Goal: Task Accomplishment & Management: Use online tool/utility

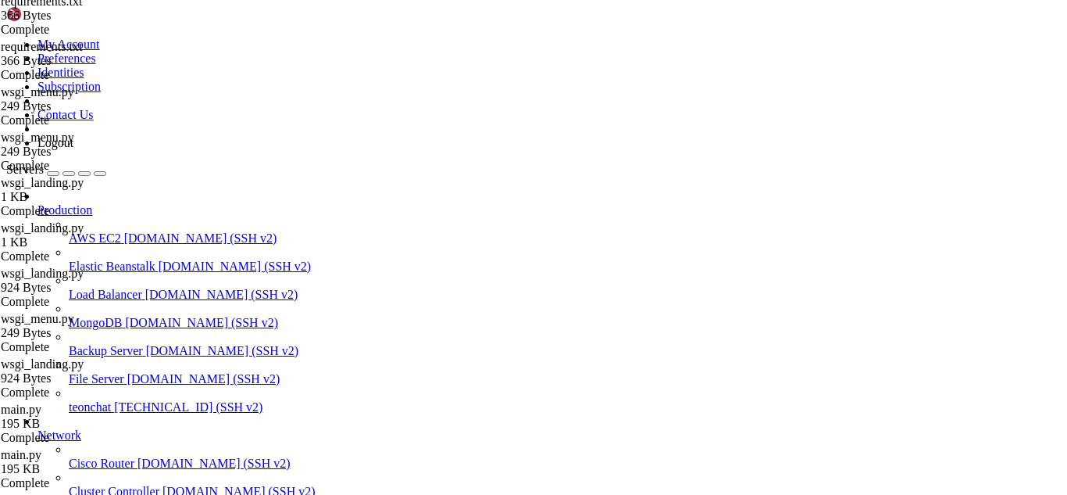
scroll to position [332592, 0]
drag, startPoint x: 6, startPoint y: 1438, endPoint x: 188, endPoint y: 1834, distance: 436.6
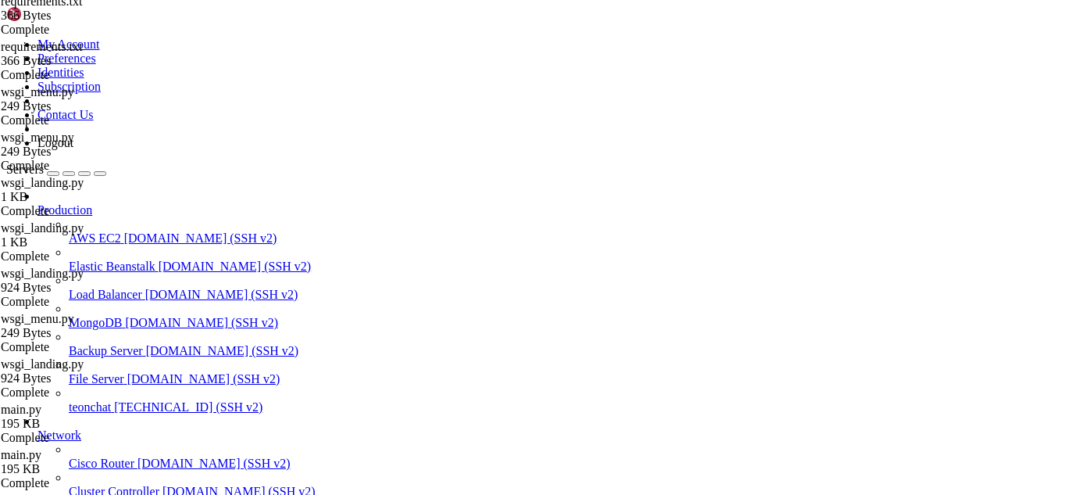
type input "/root/meuapp/flaskmkdir"
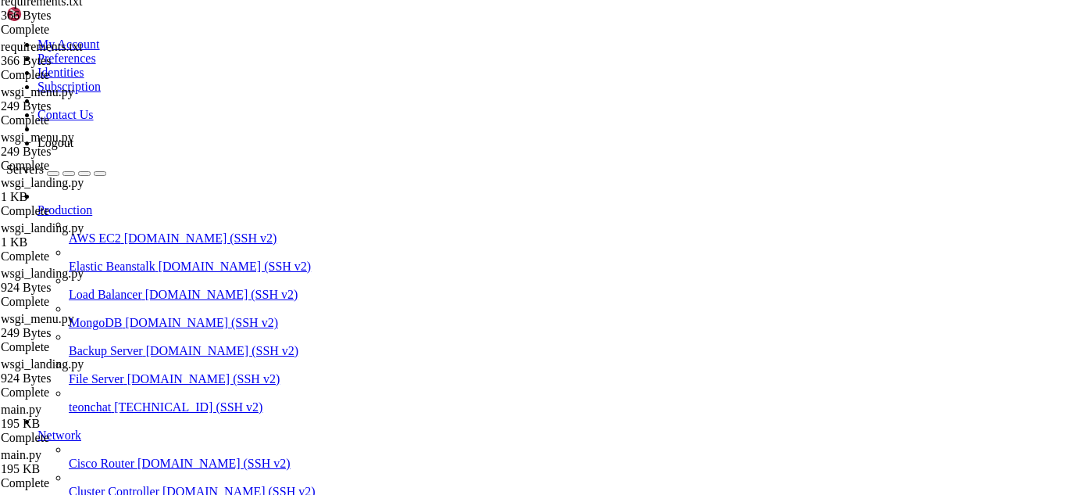
type textarea "working_dir: /app"
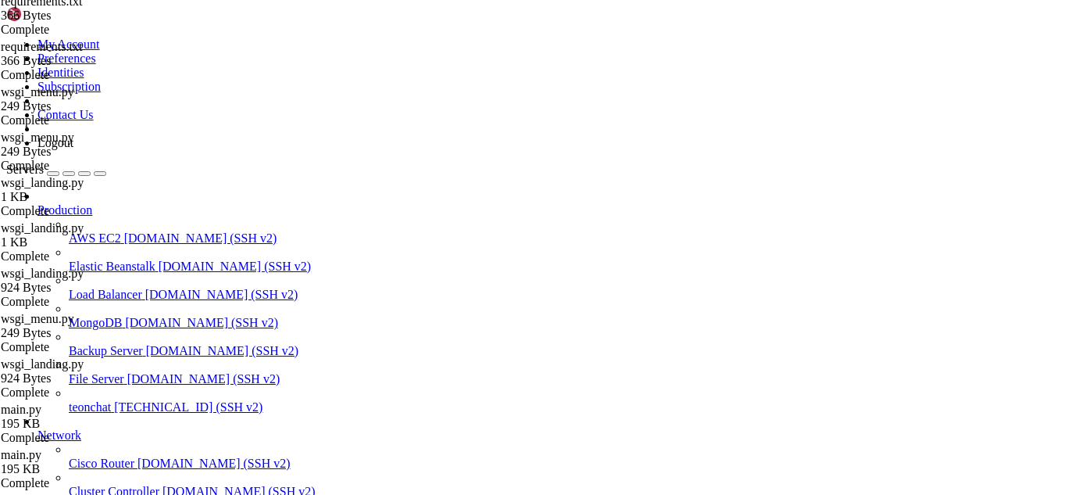
type input "/root/meuapp/flaskmkdir/oficial/app_delivery"
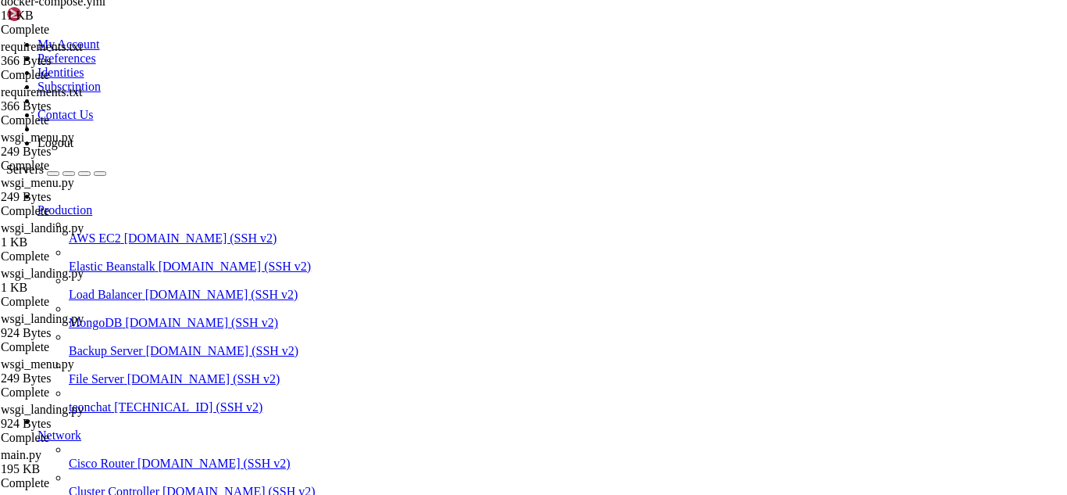
type textarea "number_single = request.form.get('number_single', '')"
drag, startPoint x: 354, startPoint y: 1896, endPoint x: 155, endPoint y: 1823, distance: 212.3
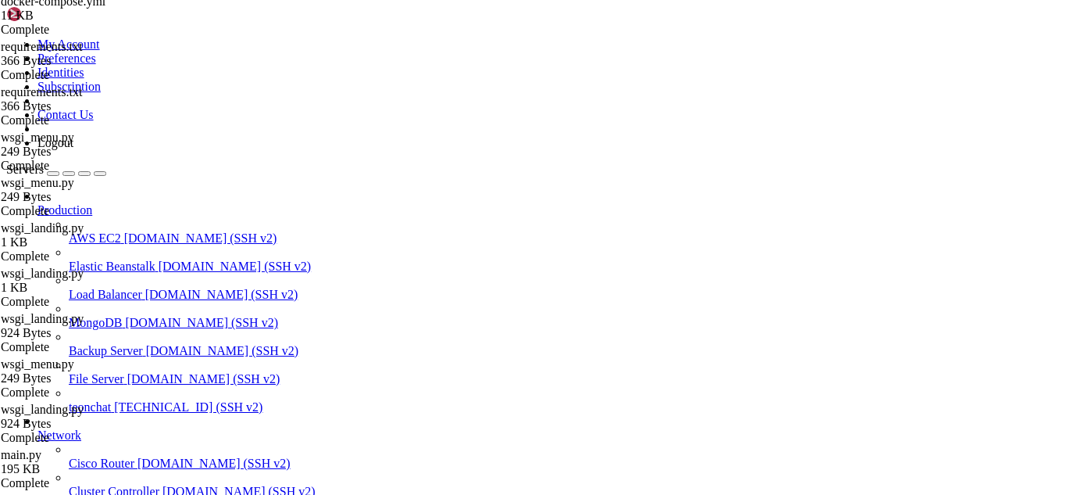
drag, startPoint x: 155, startPoint y: 1823, endPoint x: 745, endPoint y: 1816, distance: 590.7
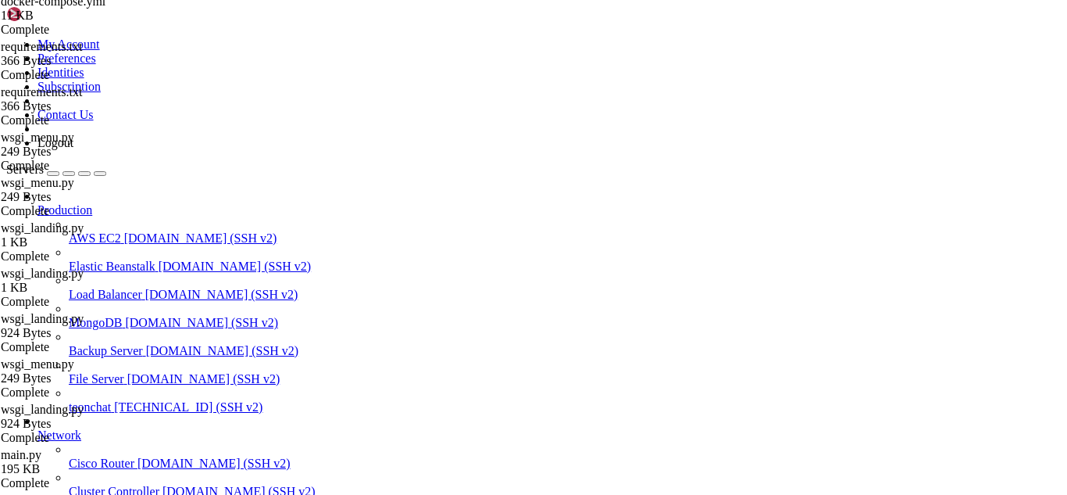
scroll to position [332734, 0]
drag, startPoint x: 177, startPoint y: 1819, endPoint x: 234, endPoint y: 1826, distance: 57.5
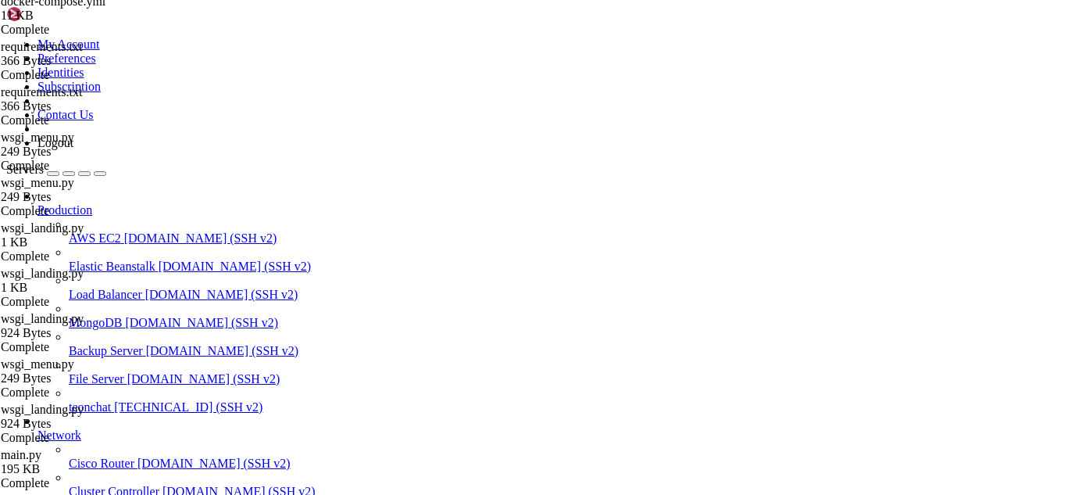
scroll to position [332778, 0]
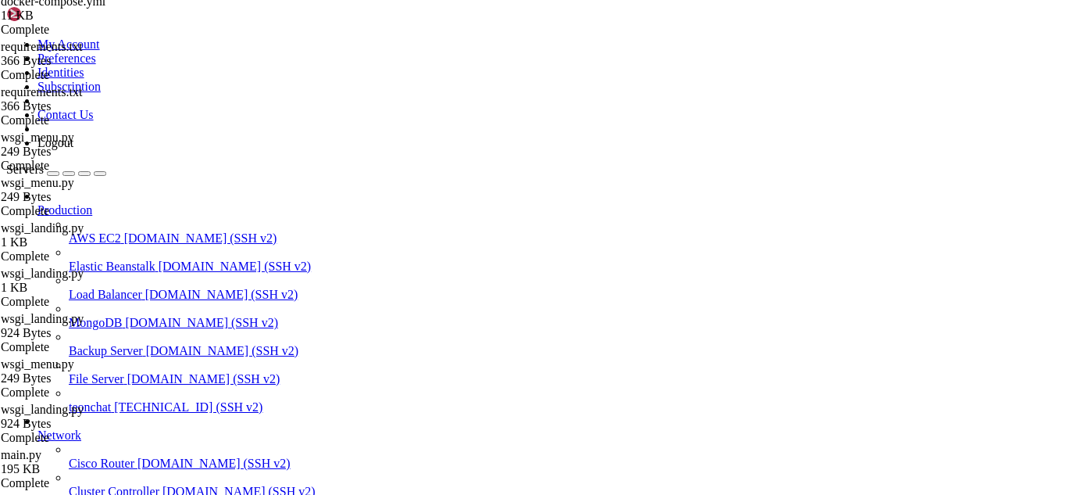
drag, startPoint x: 201, startPoint y: 1781, endPoint x: 177, endPoint y: 1745, distance: 43.6
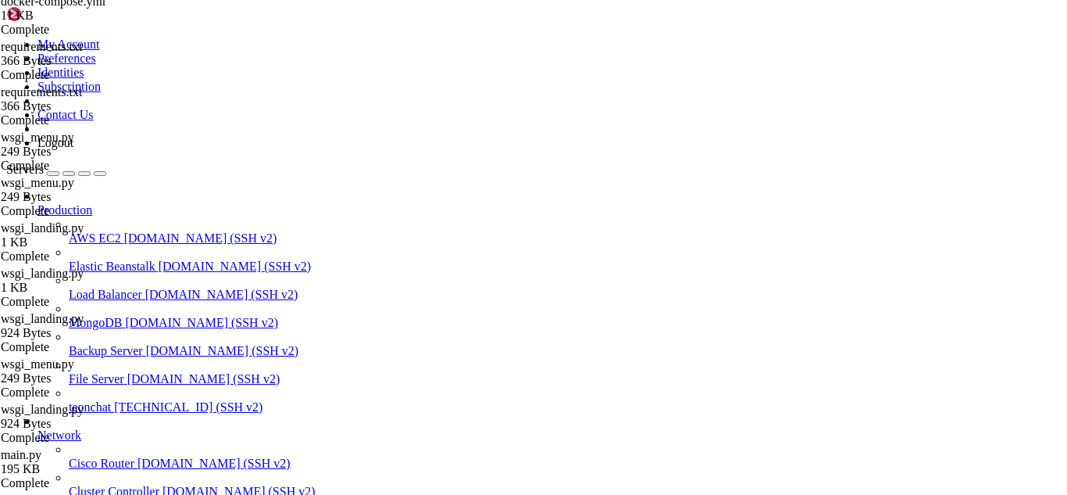
drag, startPoint x: 19, startPoint y: 1478, endPoint x: 296, endPoint y: 1716, distance: 365.7
drag, startPoint x: 24, startPoint y: 1476, endPoint x: 349, endPoint y: 1533, distance: 330.0
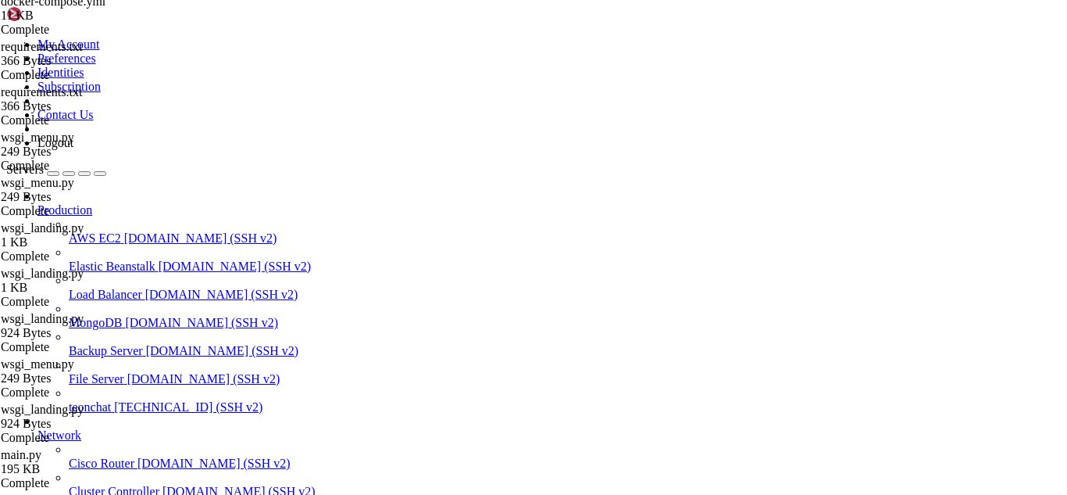
drag, startPoint x: 28, startPoint y: 1474, endPoint x: 341, endPoint y: 1536, distance: 319.5
drag, startPoint x: 177, startPoint y: 1774, endPoint x: 470, endPoint y: 1783, distance: 293.1
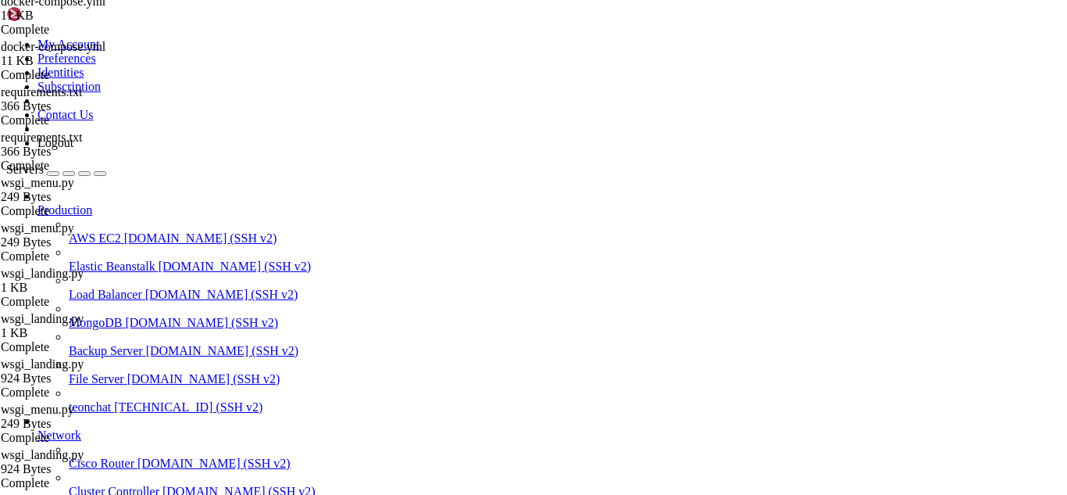
scroll to position [0, 0]
drag, startPoint x: 41, startPoint y: 1541, endPoint x: 399, endPoint y: 1585, distance: 361.3
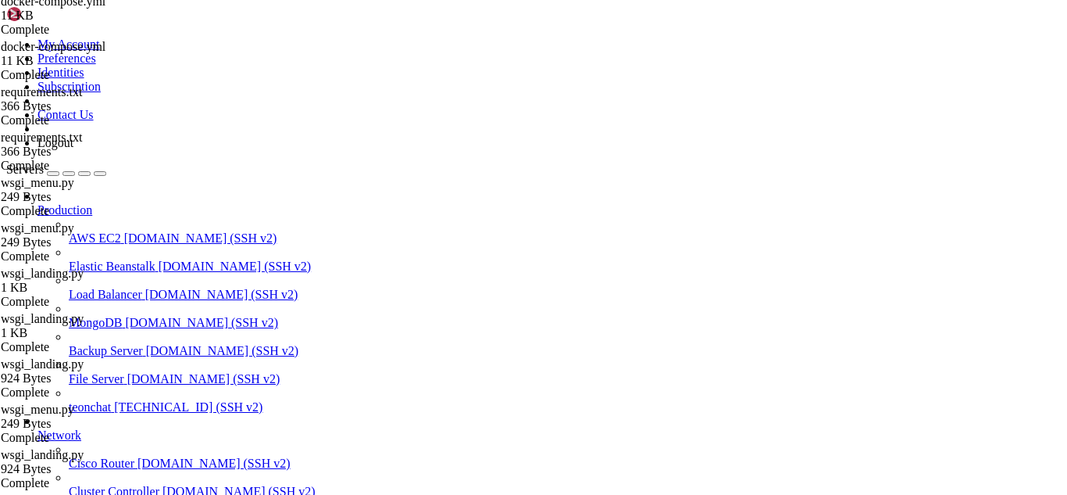
drag, startPoint x: 184, startPoint y: 1829, endPoint x: 138, endPoint y: 1823, distance: 47.3
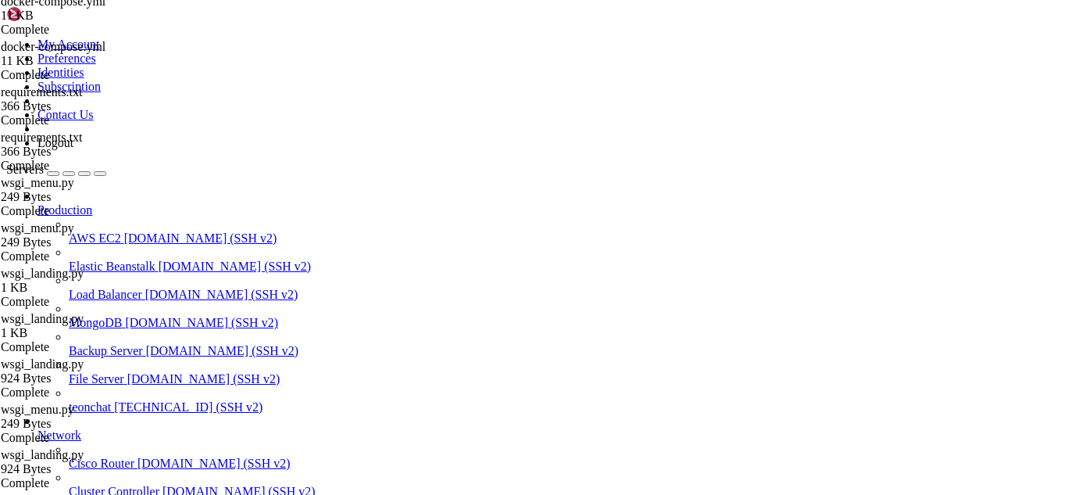
drag, startPoint x: 141, startPoint y: 1798, endPoint x: 197, endPoint y: 1816, distance: 58.6
drag, startPoint x: 245, startPoint y: 1743, endPoint x: 217, endPoint y: 1769, distance: 38.2
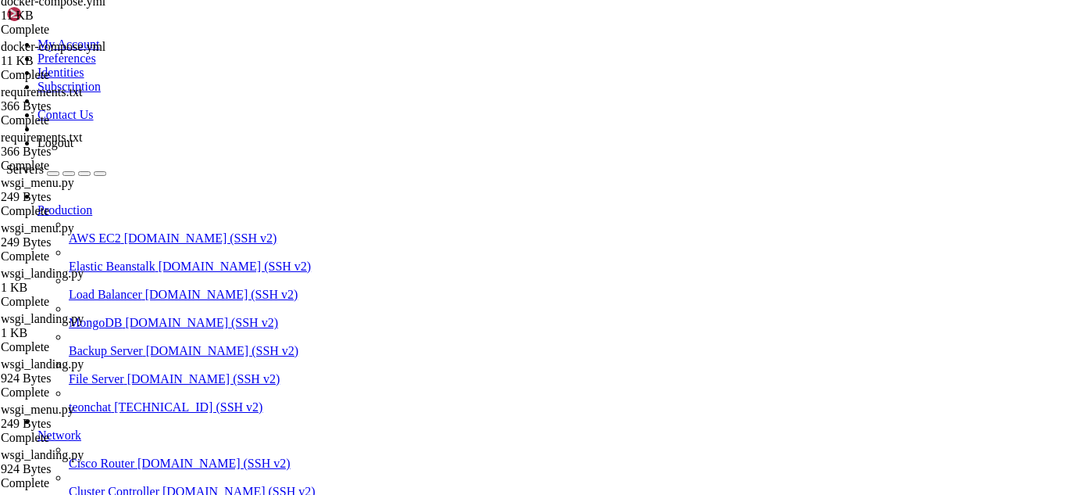
drag, startPoint x: 169, startPoint y: 1758, endPoint x: 139, endPoint y: 1805, distance: 55.5
drag, startPoint x: 12, startPoint y: 1721, endPoint x: 141, endPoint y: 1782, distance: 143.3
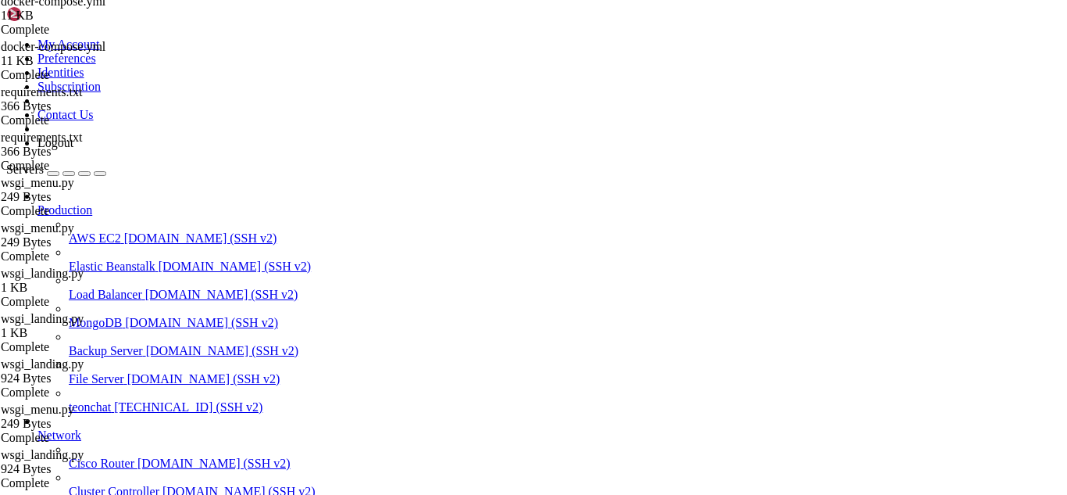
drag, startPoint x: 55, startPoint y: 1786, endPoint x: 13, endPoint y: 1724, distance: 75.2
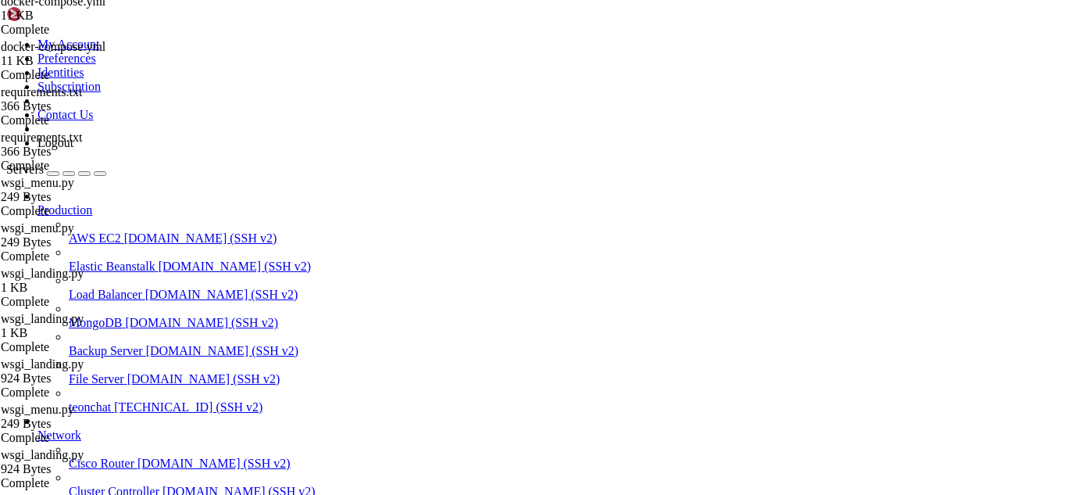
drag, startPoint x: 215, startPoint y: 1811, endPoint x: 183, endPoint y: 1823, distance: 34.1
drag, startPoint x: 298, startPoint y: 1812, endPoint x: 261, endPoint y: 1828, distance: 40.2
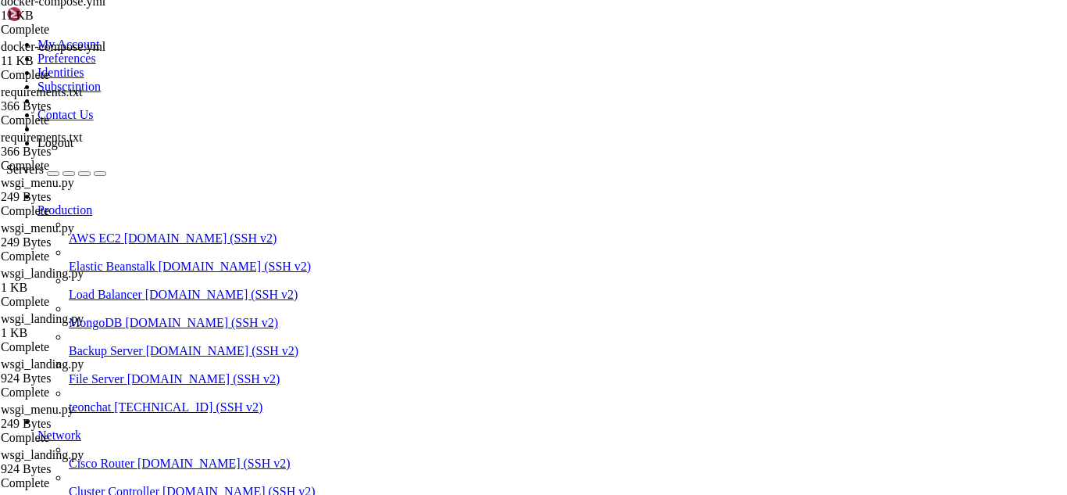
scroll to position [455962, 0]
drag, startPoint x: 370, startPoint y: 1811, endPoint x: 315, endPoint y: 1815, distance: 55.6
drag, startPoint x: 276, startPoint y: 1824, endPoint x: 240, endPoint y: 1819, distance: 36.2
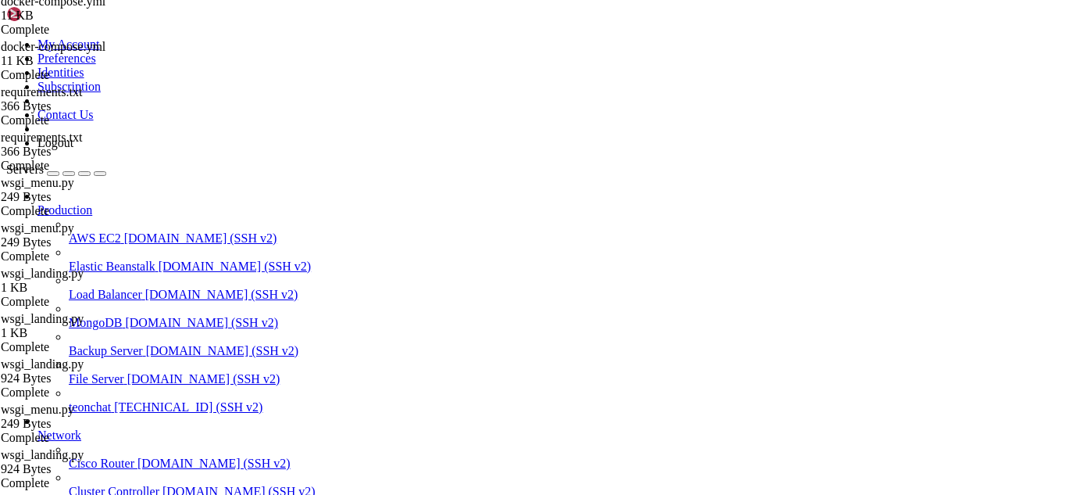
drag, startPoint x: 340, startPoint y: 1819, endPoint x: 282, endPoint y: 1816, distance: 57.9
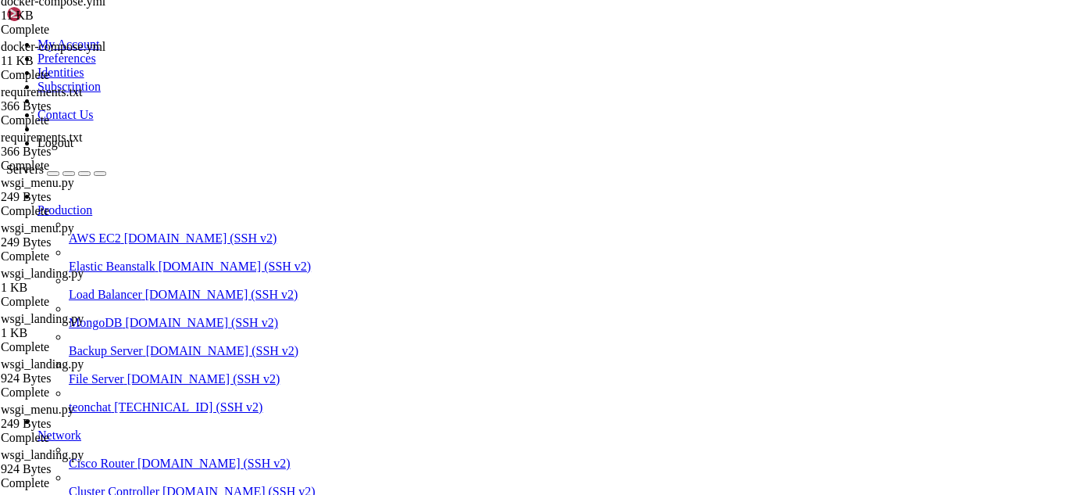
drag, startPoint x: 348, startPoint y: 1817, endPoint x: 332, endPoint y: 1810, distance: 17.1
drag, startPoint x: 481, startPoint y: 1804, endPoint x: 440, endPoint y: 1831, distance: 49.6
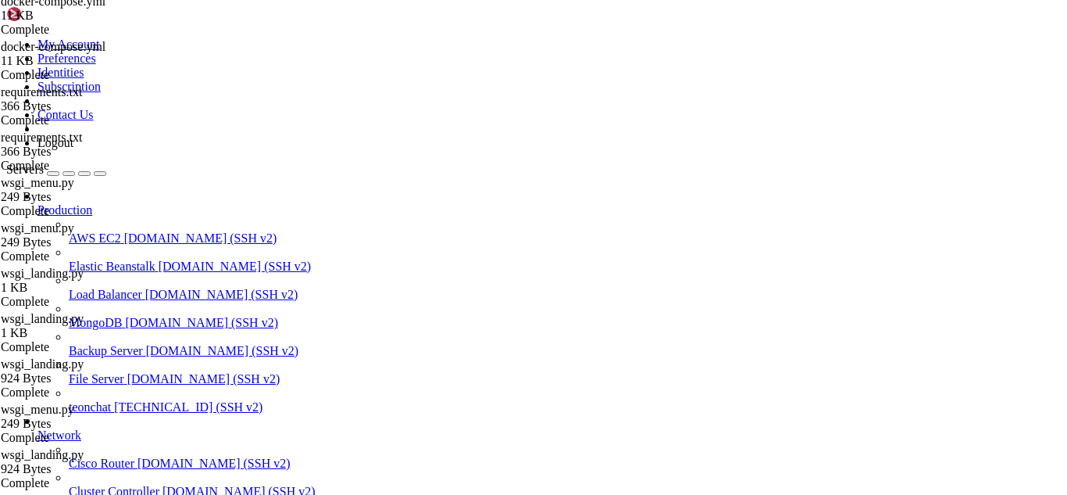
scroll to position [456542, 0]
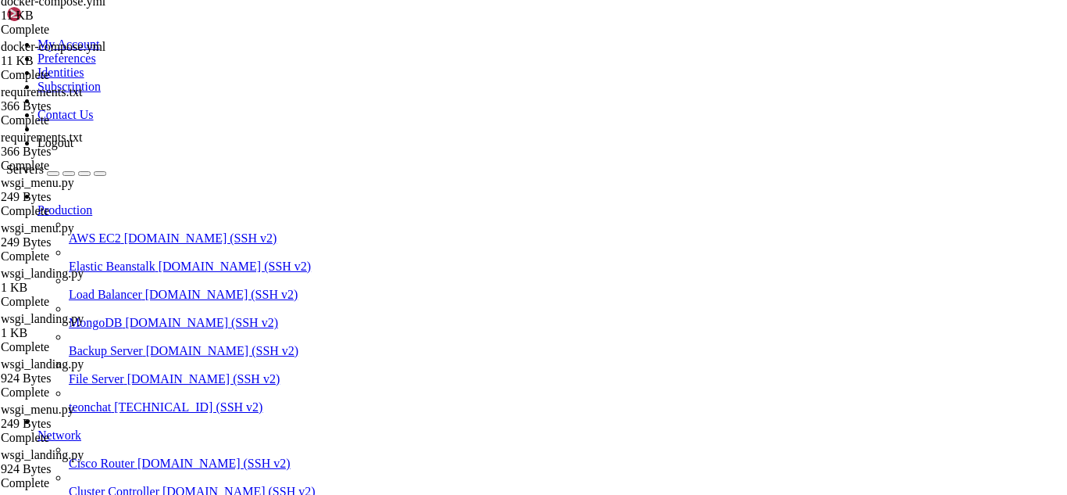
scroll to position [16941, 0]
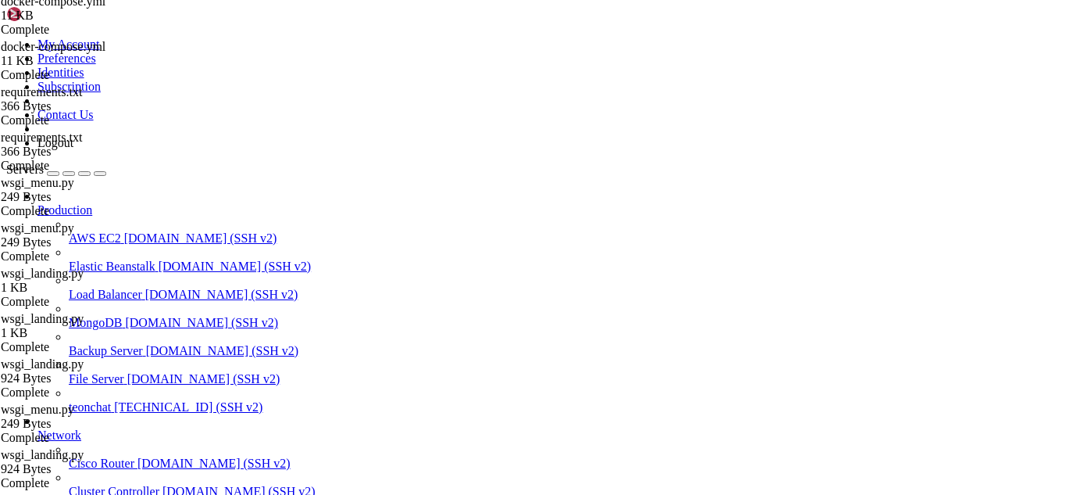
type textarea "def api_customer_loyalty(phone):"
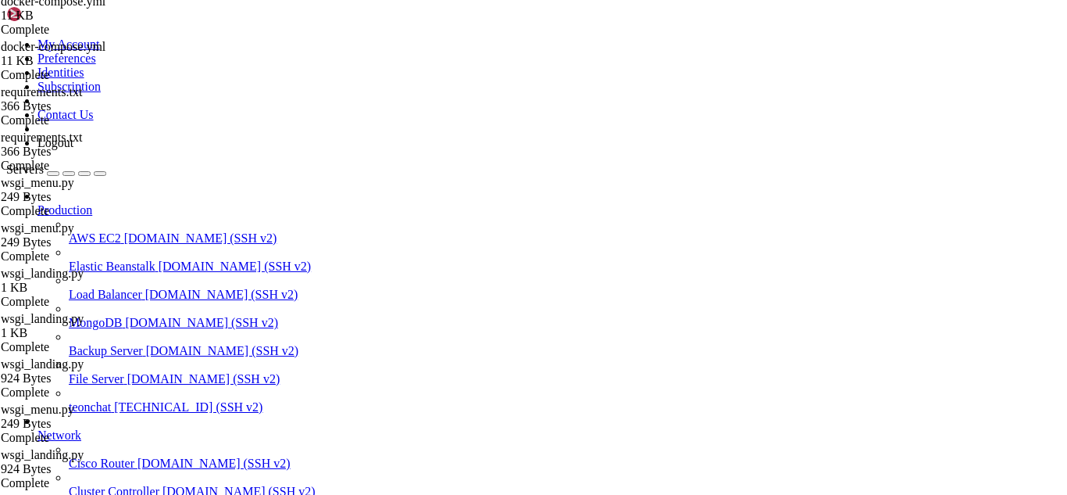
scroll to position [1177, 0]
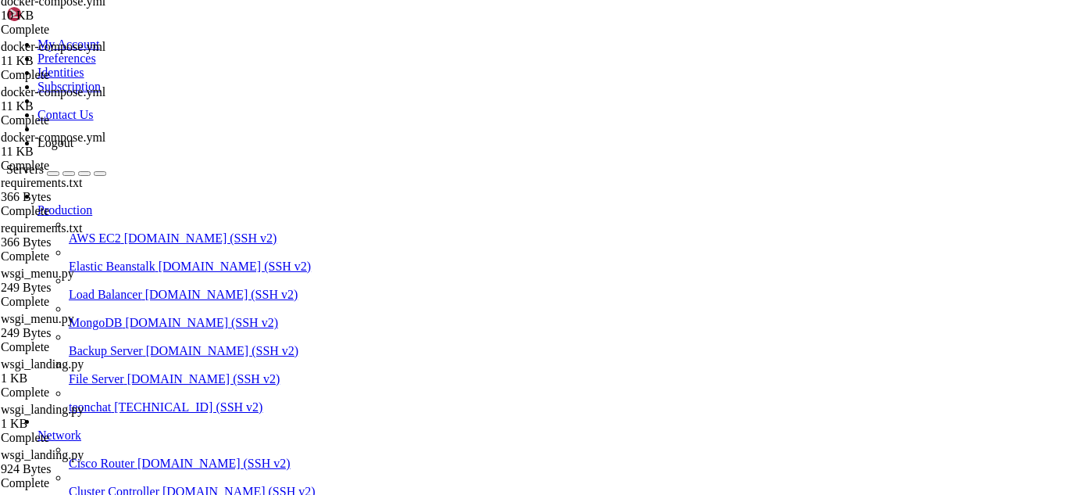
type textarea "def api_customer_loyalty(phone):"
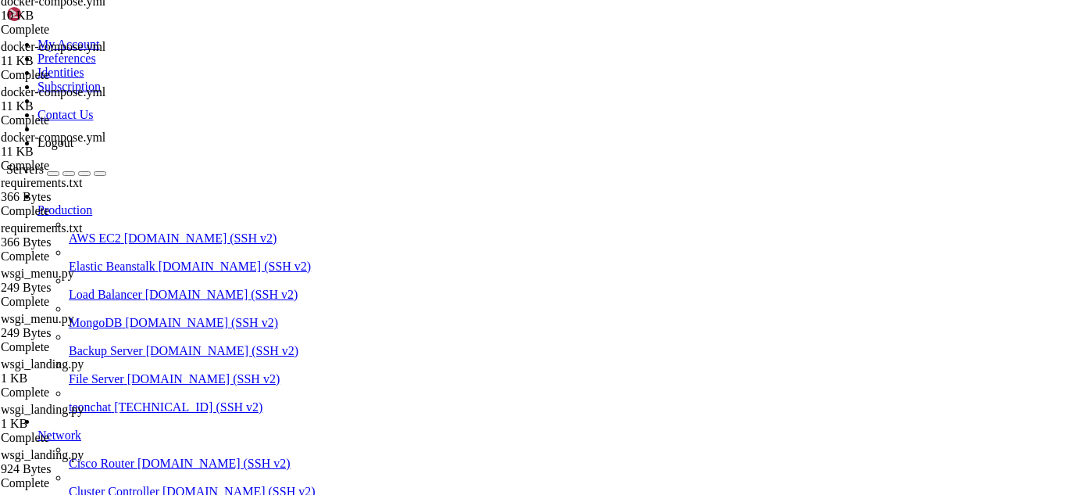
drag, startPoint x: 358, startPoint y: 1821, endPoint x: 338, endPoint y: 1819, distance: 20.4
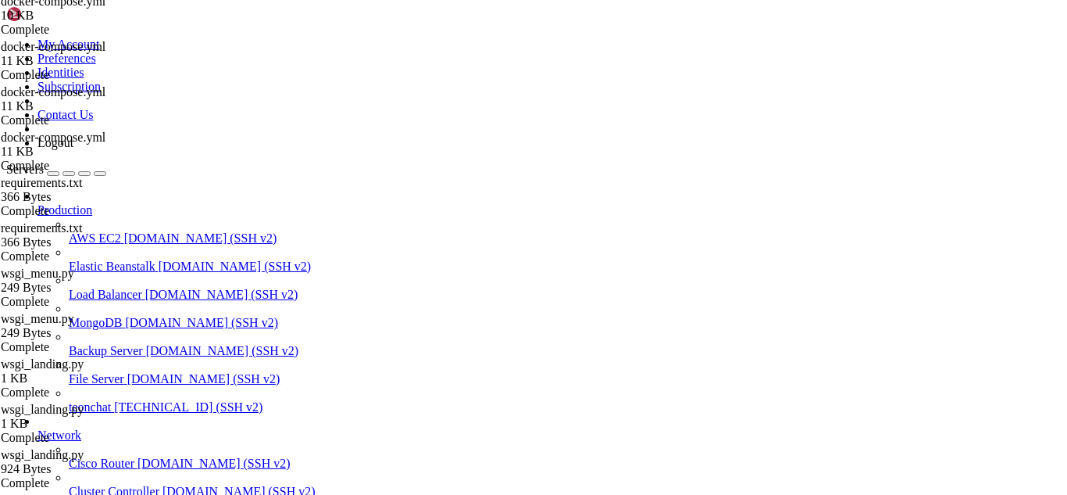
type textarea "delivery_address = f", {street_single}, {number_single}""
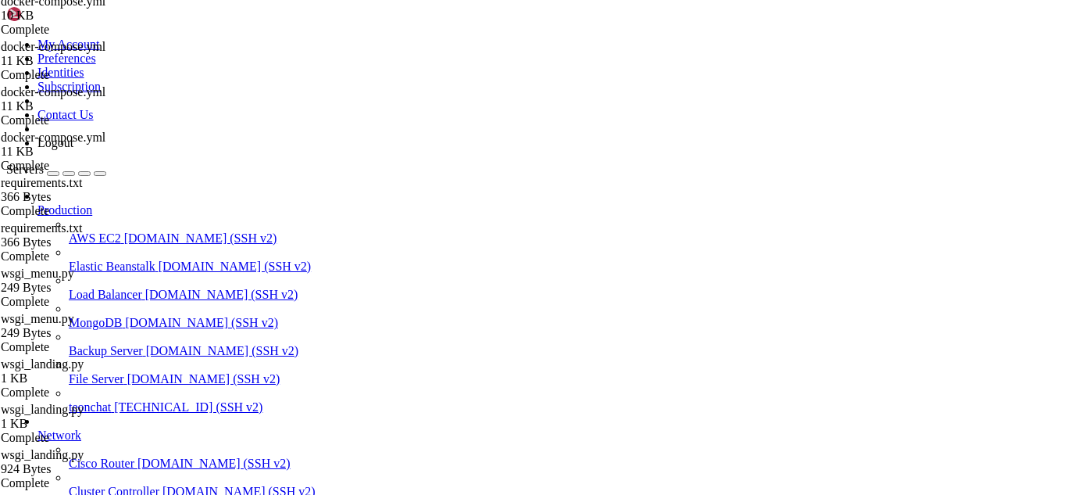
drag, startPoint x: 374, startPoint y: 1770, endPoint x: 351, endPoint y: 1766, distance: 23.9
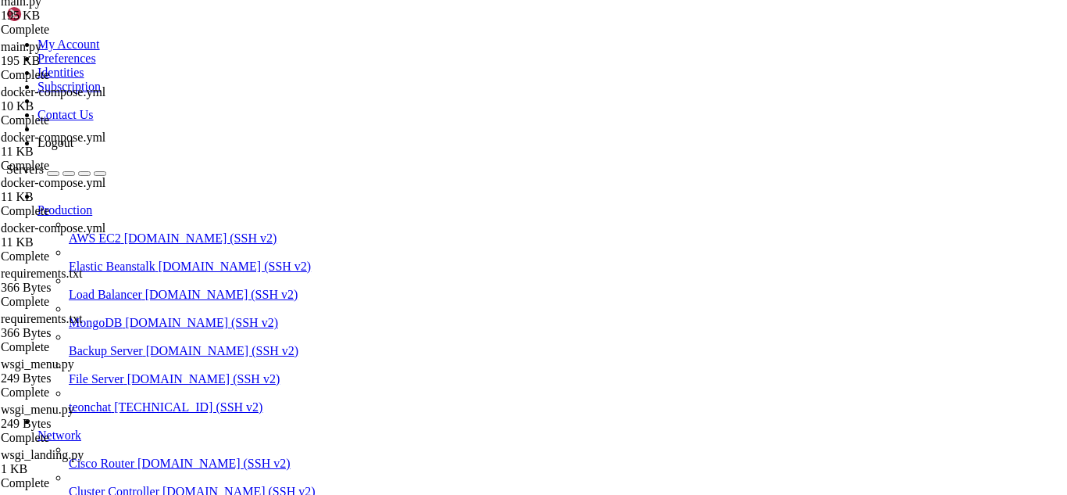
scroll to position [12746, 0]
type textarea "get_status_config=get_status_config)"
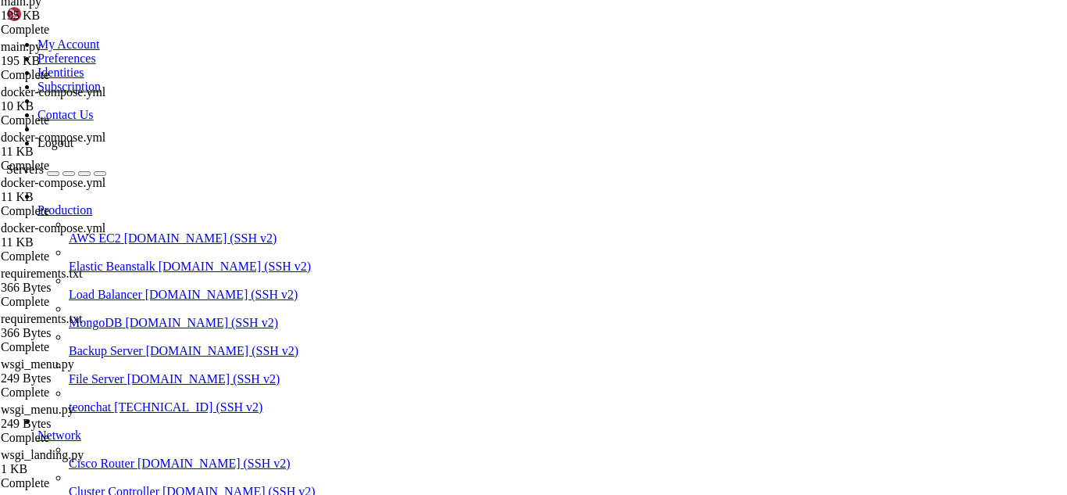
drag, startPoint x: 350, startPoint y: 1824, endPoint x: 276, endPoint y: 1806, distance: 76.4
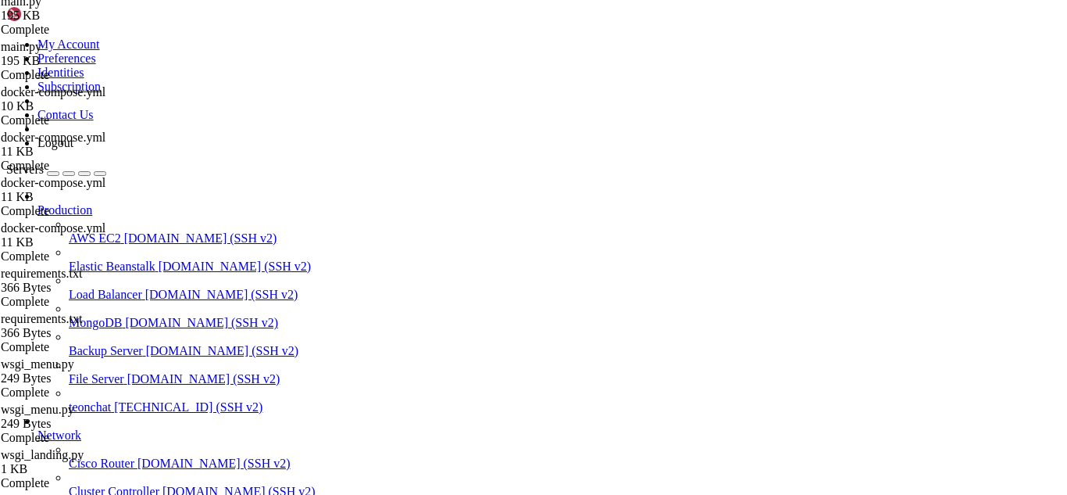
type textarea ")"
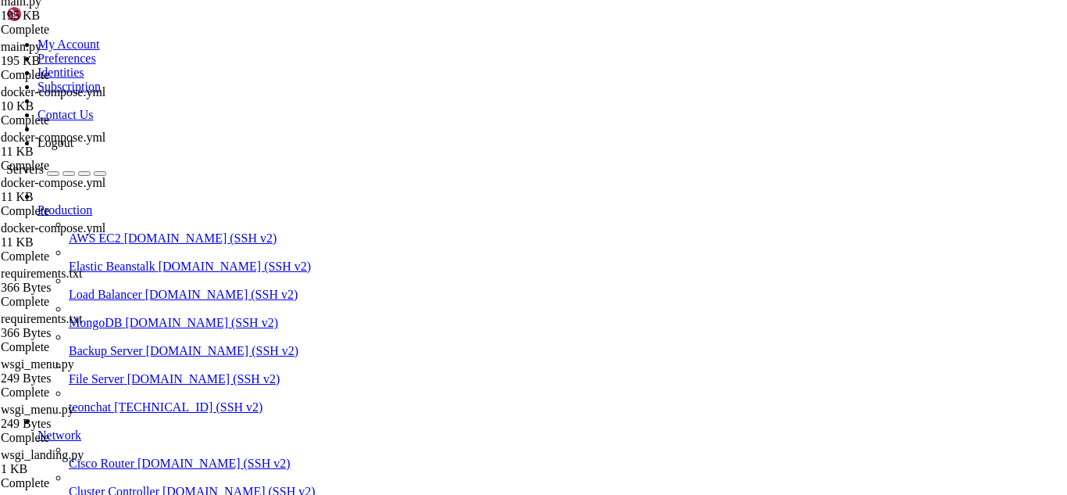
drag, startPoint x: 347, startPoint y: 1770, endPoint x: 277, endPoint y: 1772, distance: 69.6
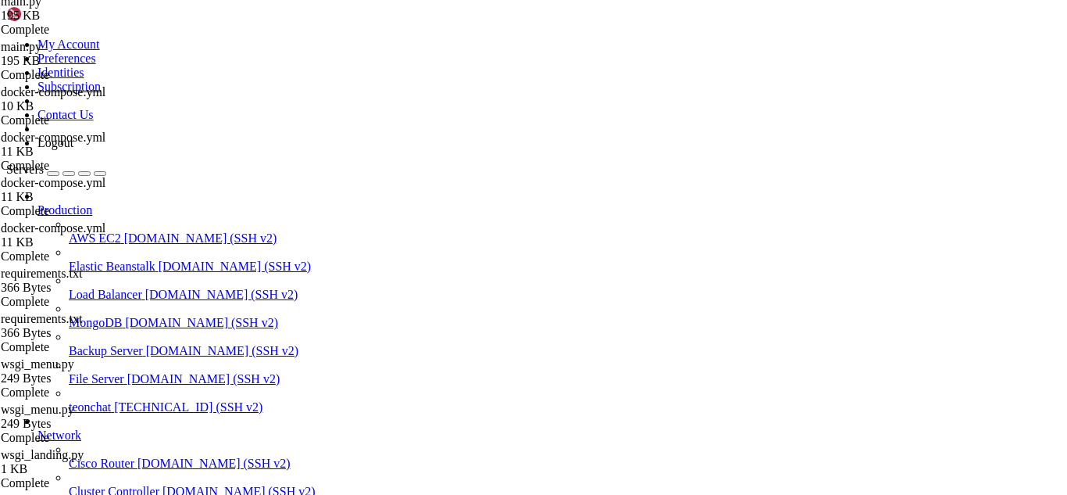
scroll to position [456804, 0]
drag, startPoint x: 13, startPoint y: 1708, endPoint x: 57, endPoint y: 1745, distance: 58.2
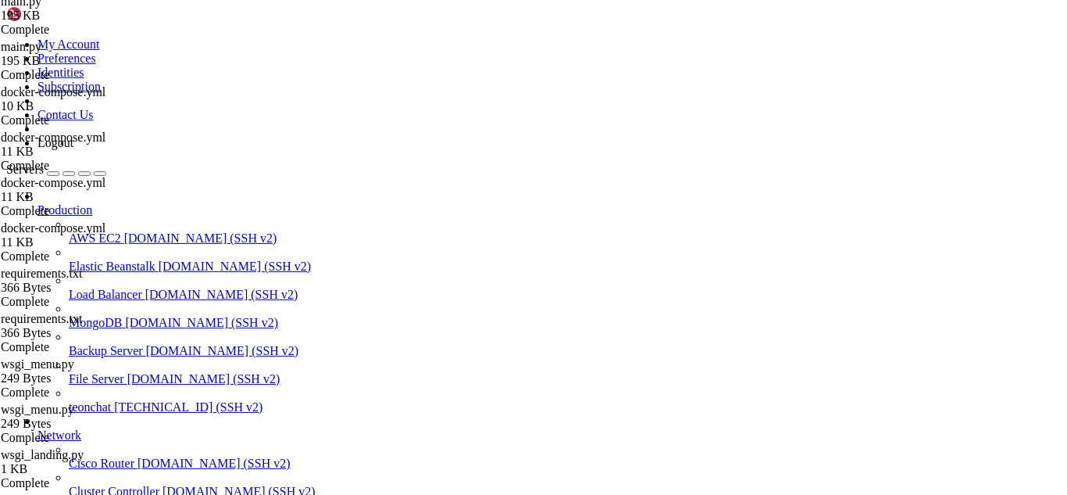
scroll to position [1189, 0]
drag, startPoint x: 245, startPoint y: 325, endPoint x: 320, endPoint y: 393, distance: 101.2
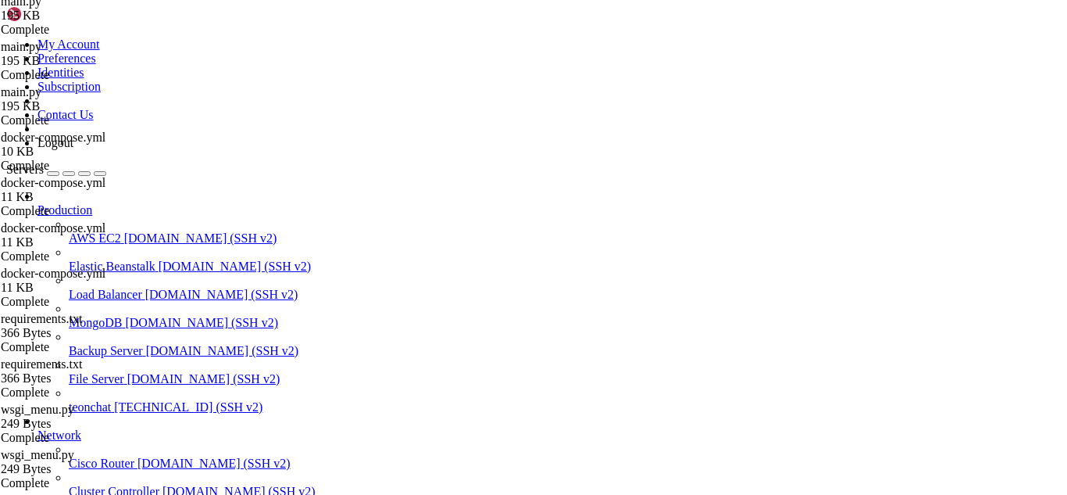
drag, startPoint x: 250, startPoint y: 321, endPoint x: 307, endPoint y: 392, distance: 91.1
type textarea "get_status_config=get_status_config )"
paste textarea
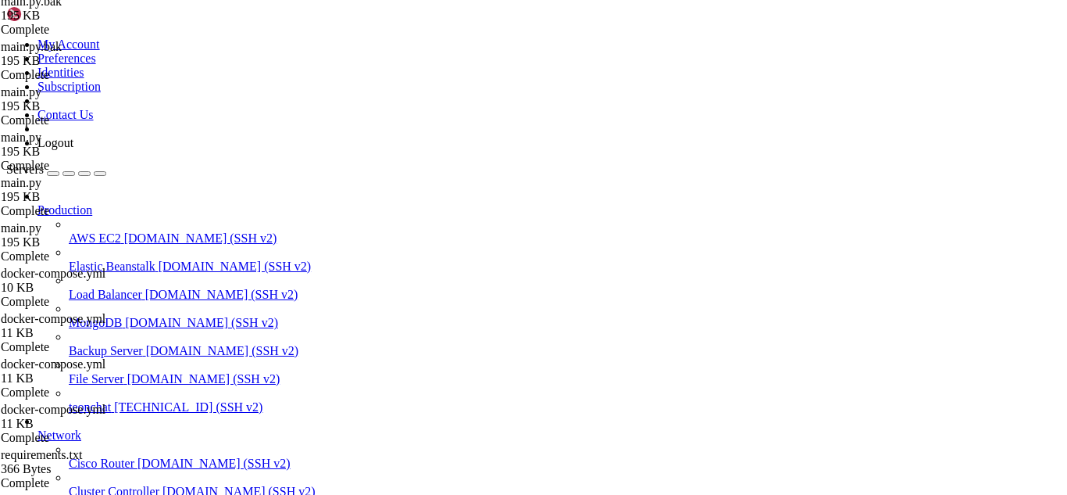
scroll to position [12808, 0]
drag, startPoint x: 248, startPoint y: 163, endPoint x: 338, endPoint y: 235, distance: 115.1
type textarea "get_status_config=get_status_config )"
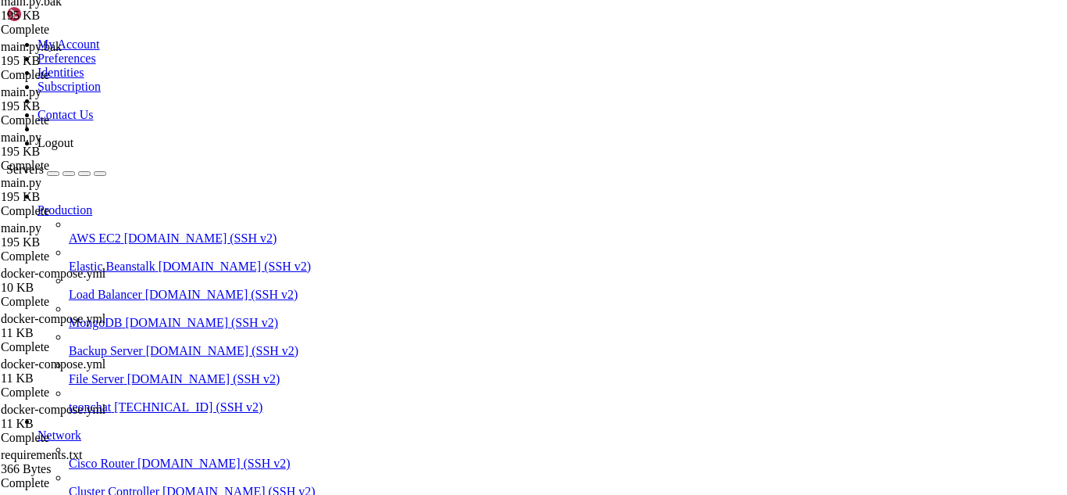
type textarea "# Remover o arquivo logo do disco, se quiser (opcional)"
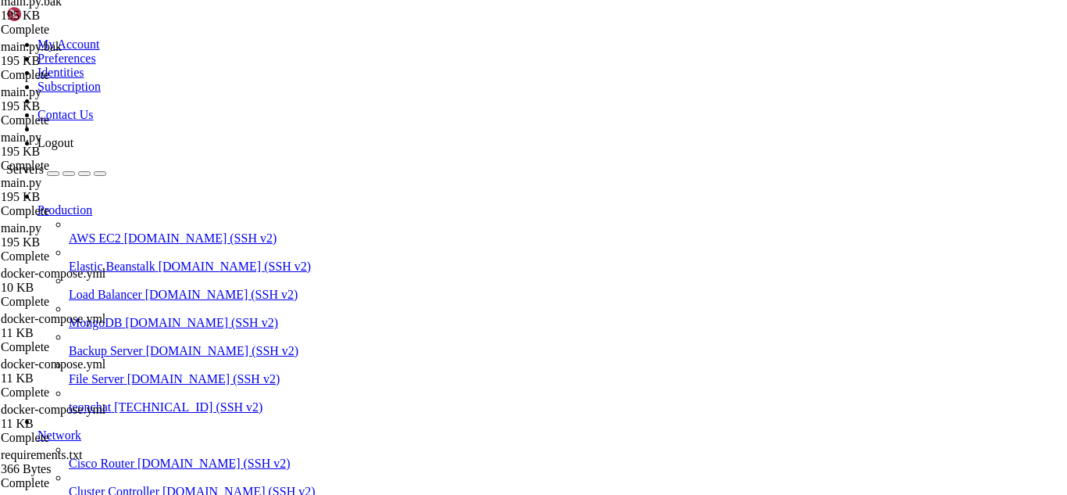
drag, startPoint x: 91, startPoint y: 1742, endPoint x: 238, endPoint y: 1759, distance: 147.8
drag, startPoint x: 327, startPoint y: 1745, endPoint x: 694, endPoint y: 1752, distance: 367.3
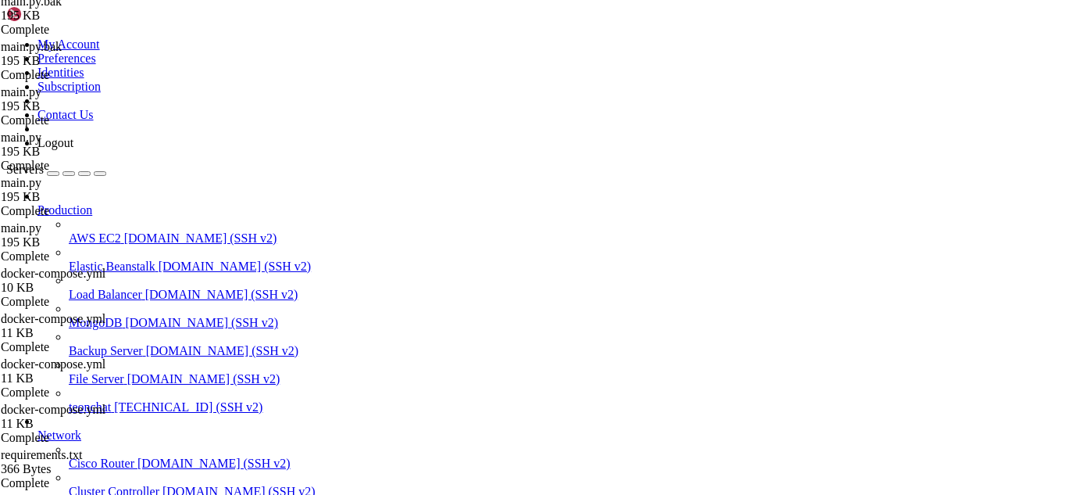
drag, startPoint x: 351, startPoint y: 1822, endPoint x: 631, endPoint y: 1795, distance: 281.7
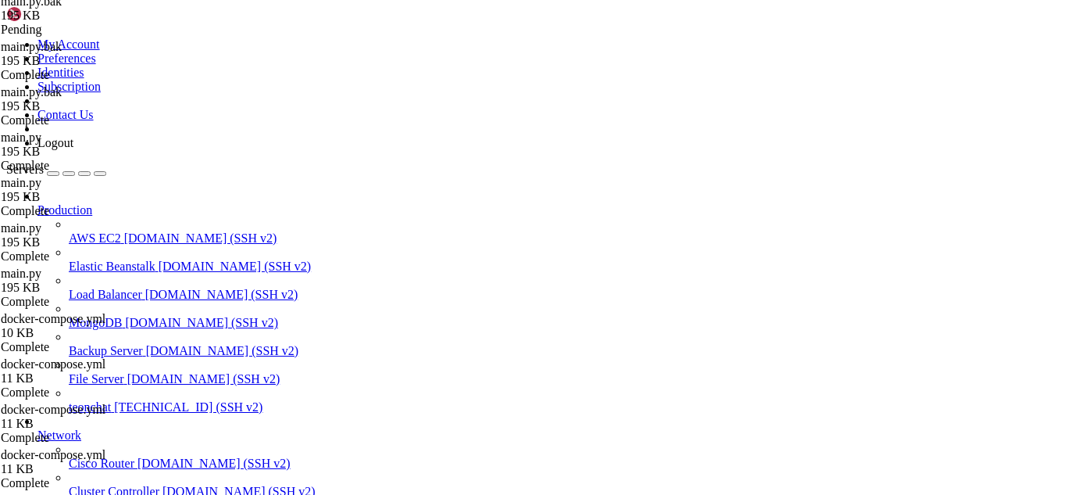
type textarea "mercadopago = None"
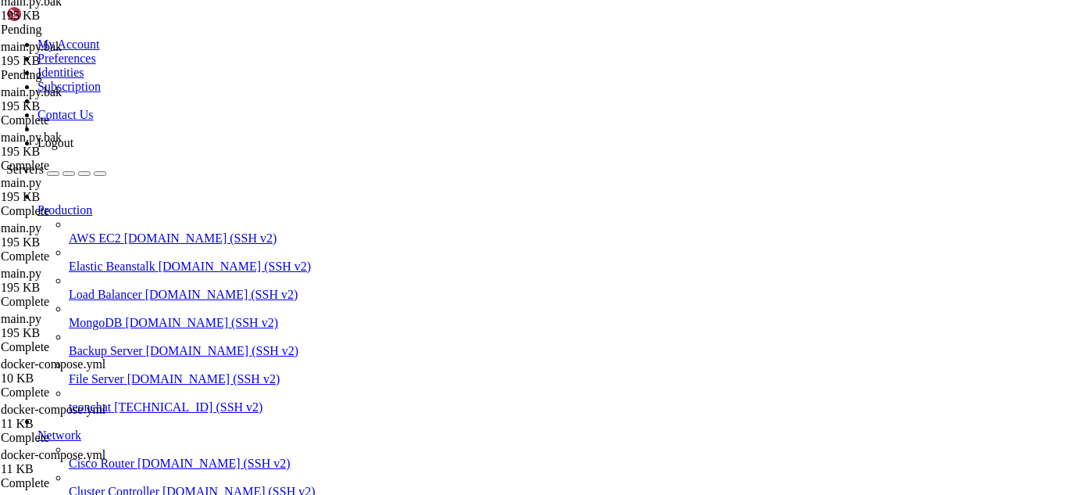
drag, startPoint x: 114, startPoint y: 1741, endPoint x: 233, endPoint y: 1780, distance: 125.0
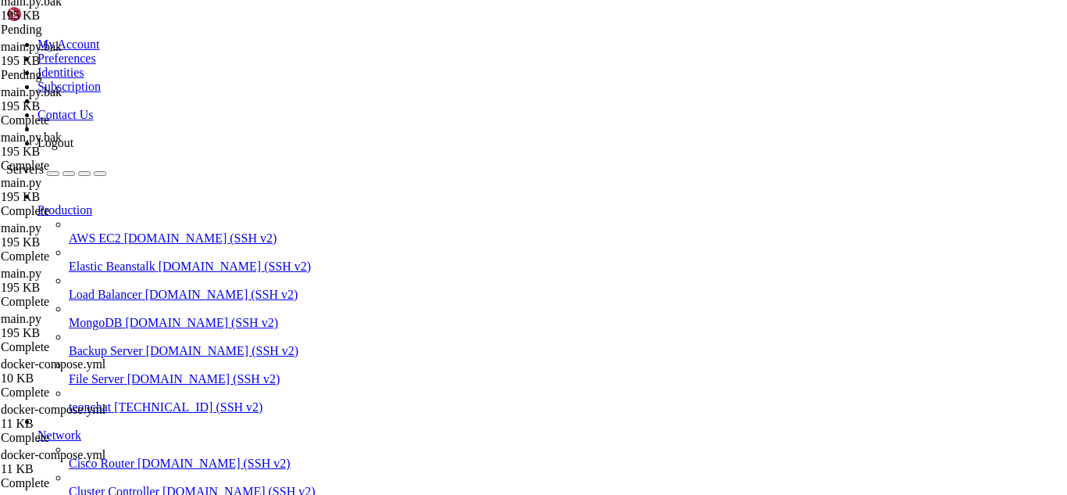
scroll to position [0, 1]
type textarea ")"
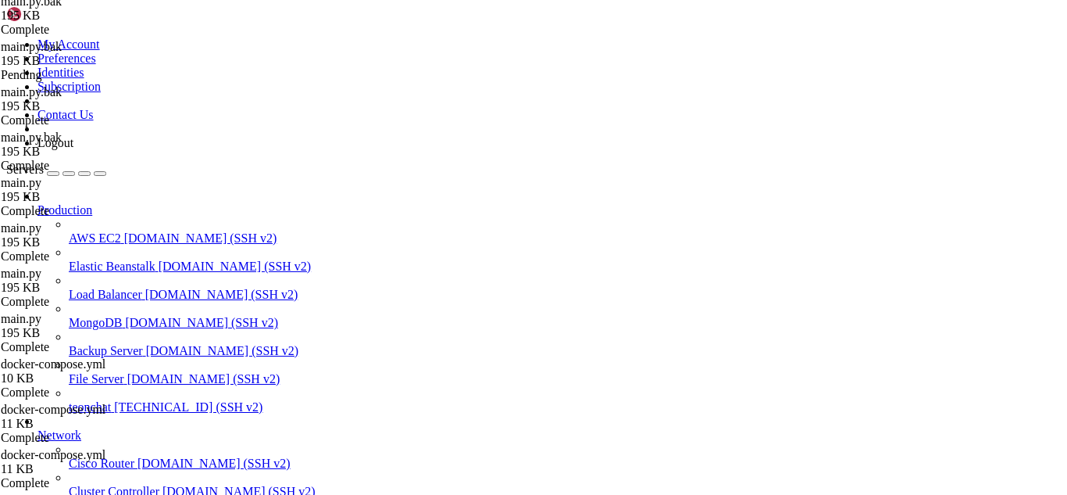
drag, startPoint x: 48, startPoint y: 1790, endPoint x: 12, endPoint y: 1756, distance: 49.8
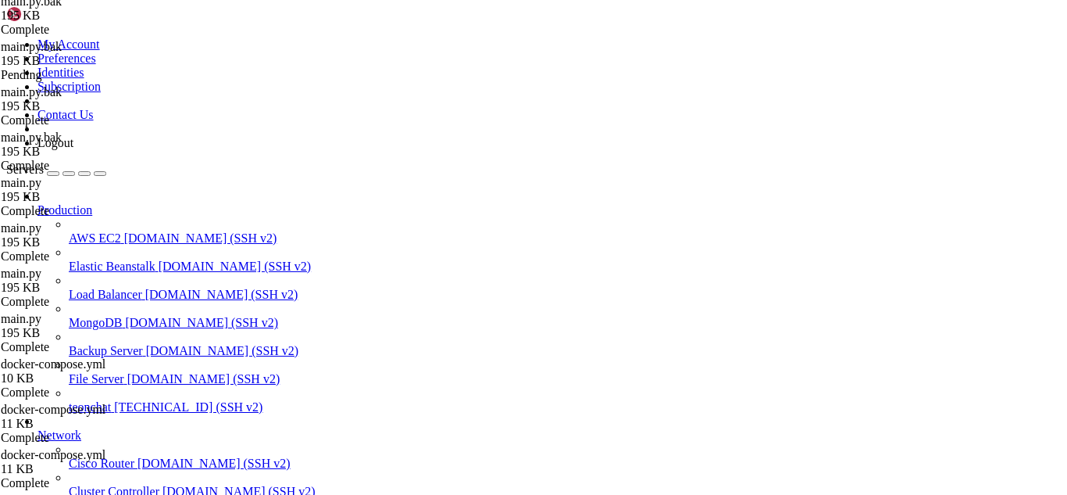
drag, startPoint x: 243, startPoint y: 145, endPoint x: 374, endPoint y: 163, distance: 132.5
type textarea "get_status_config=get_status_config )"
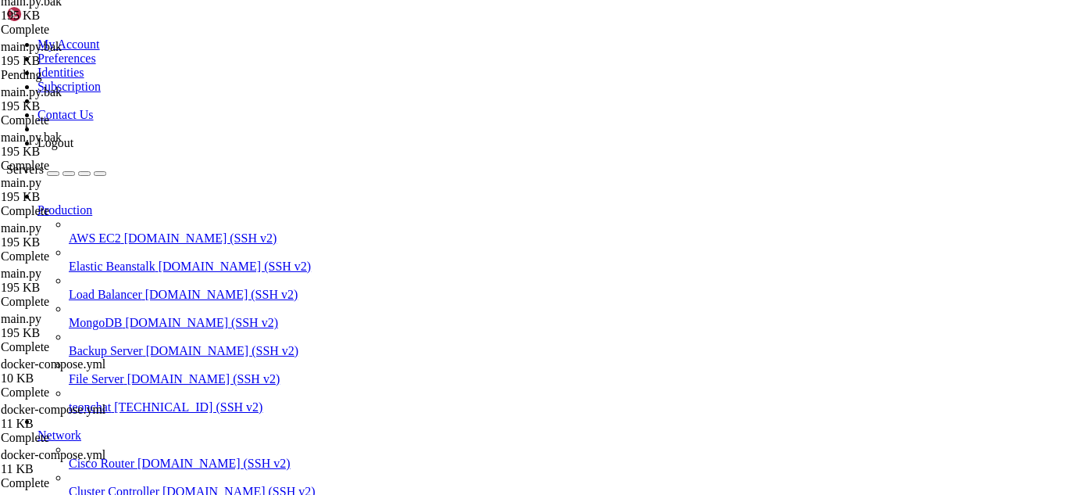
scroll to position [12705, 0]
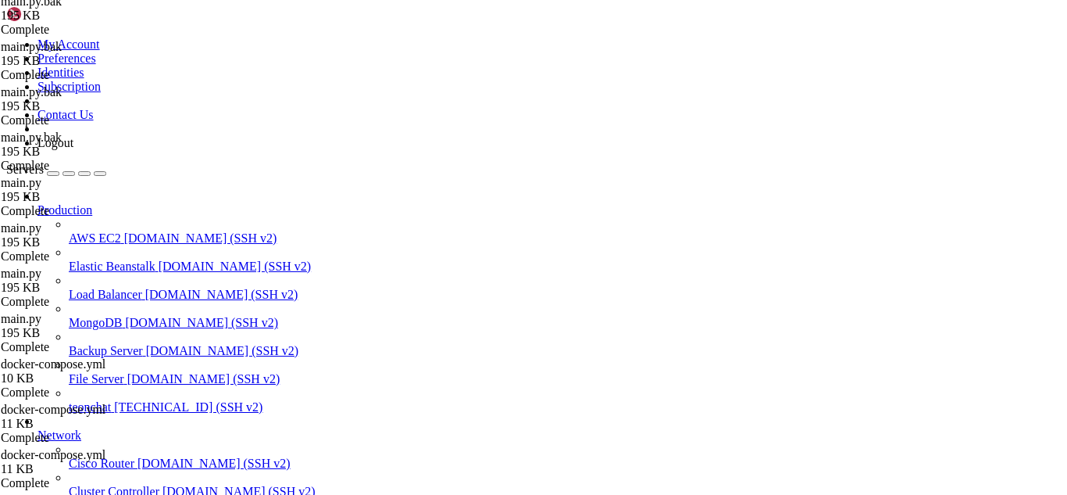
drag, startPoint x: 327, startPoint y: 1697, endPoint x: 714, endPoint y: 1700, distance: 387.5
drag, startPoint x: 396, startPoint y: 1777, endPoint x: 357, endPoint y: 1775, distance: 39.1
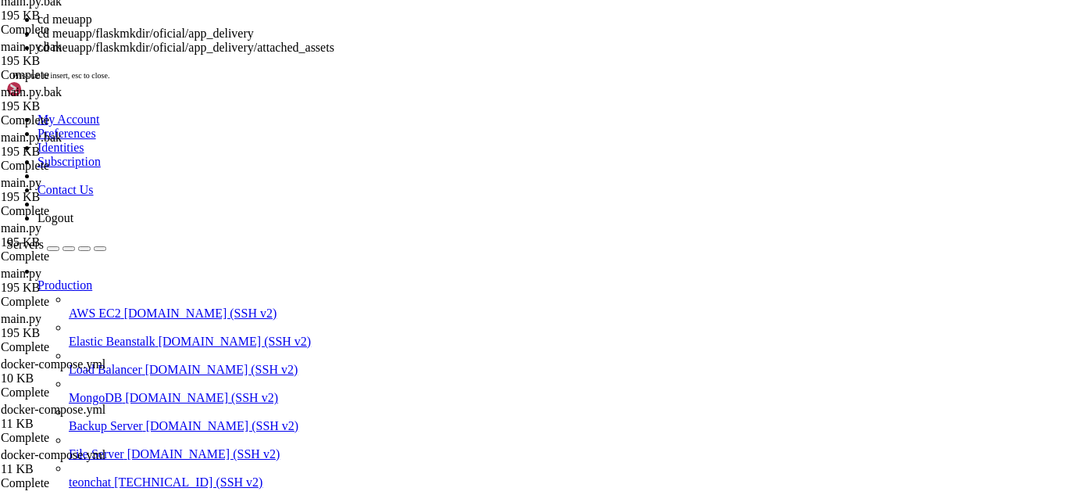
scroll to position [457143, 0]
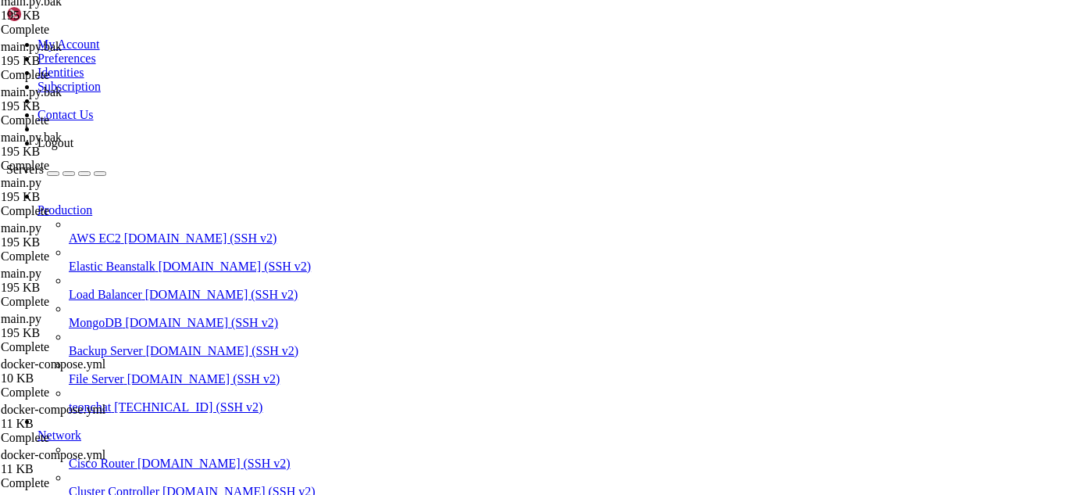
drag, startPoint x: 526, startPoint y: 1882, endPoint x: 225, endPoint y: 1775, distance: 319.3
drag, startPoint x: 225, startPoint y: 1775, endPoint x: 541, endPoint y: 1740, distance: 317.6
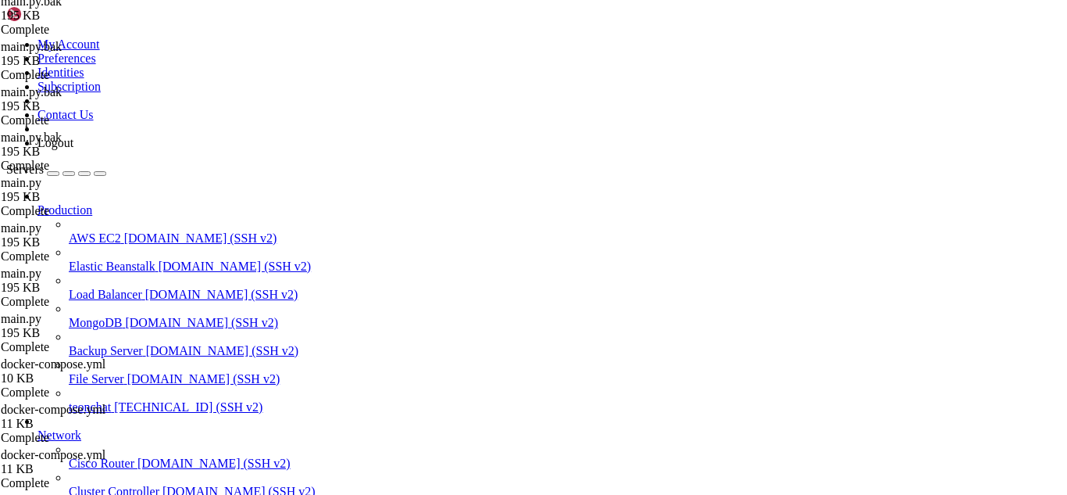
drag, startPoint x: 393, startPoint y: 1779, endPoint x: 322, endPoint y: 1738, distance: 82.3
drag, startPoint x: 143, startPoint y: 1662, endPoint x: 320, endPoint y: 1662, distance: 176.6
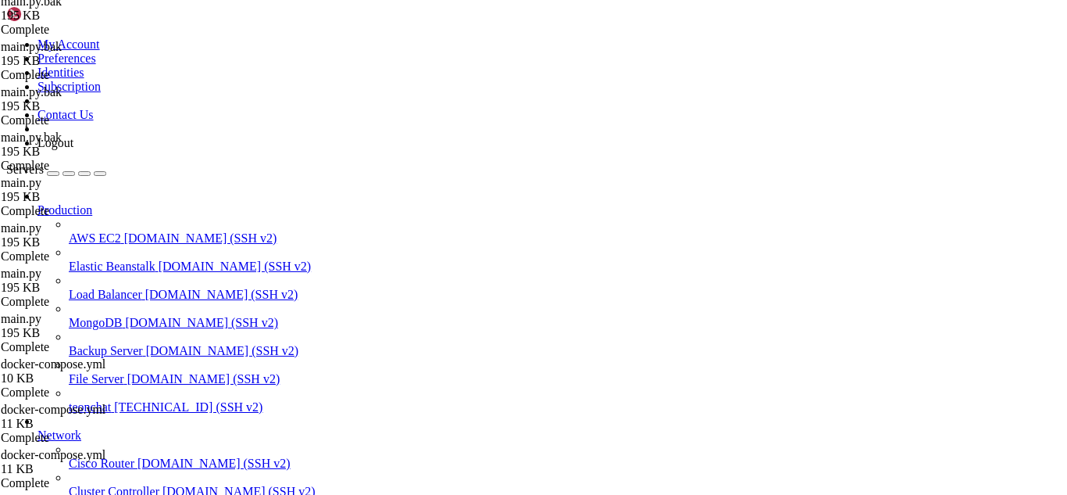
scroll to position [457712, 0]
drag, startPoint x: 147, startPoint y: 1740, endPoint x: 508, endPoint y: 1736, distance: 361.0
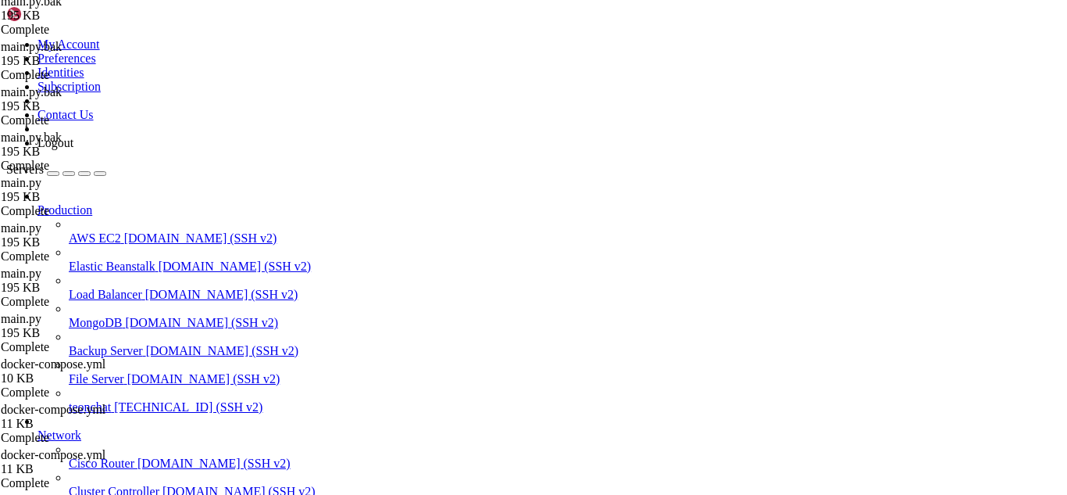
drag, startPoint x: 385, startPoint y: 1771, endPoint x: 673, endPoint y: 1743, distance: 288.9
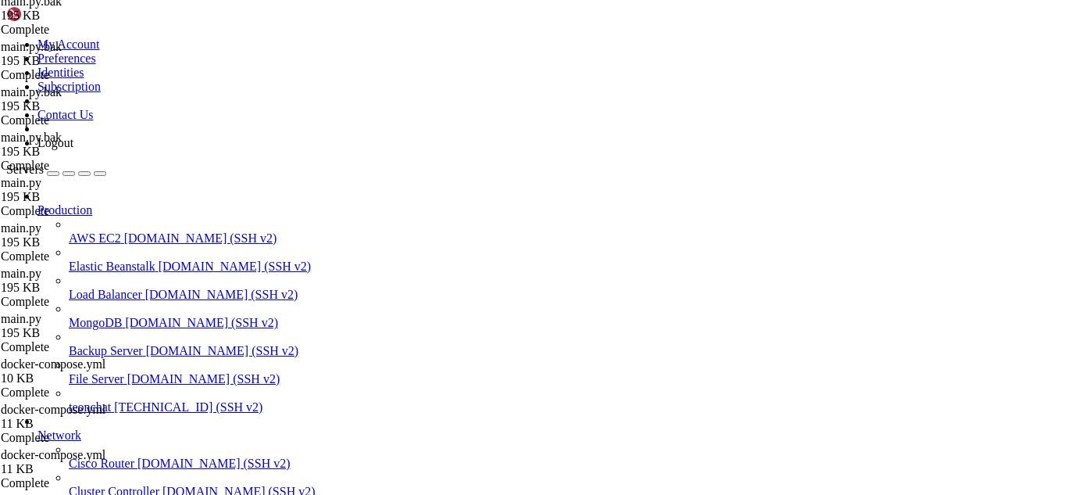
drag, startPoint x: 9, startPoint y: 1720, endPoint x: 44, endPoint y: 1734, distance: 38.2
drag, startPoint x: 12, startPoint y: 1717, endPoint x: 334, endPoint y: 1759, distance: 324.5
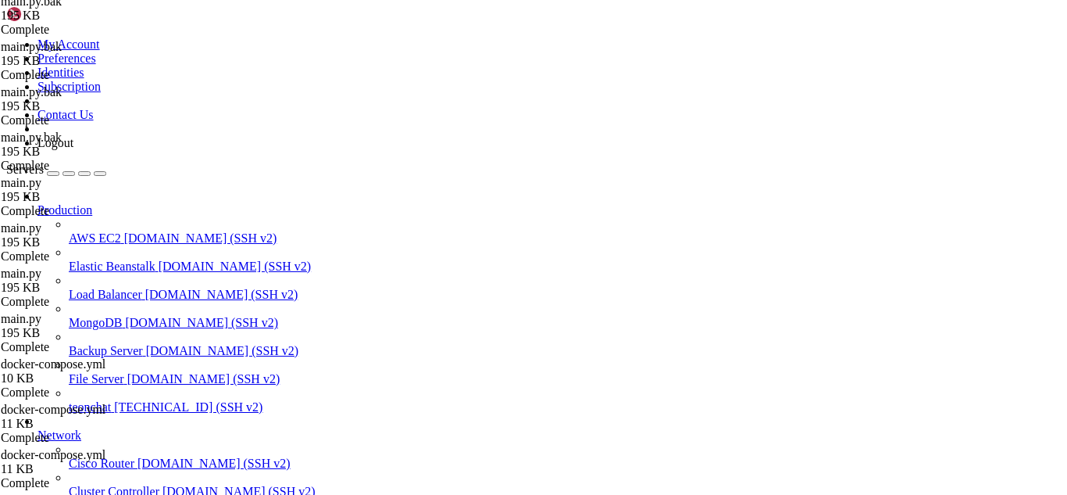
scroll to position [457800, 0]
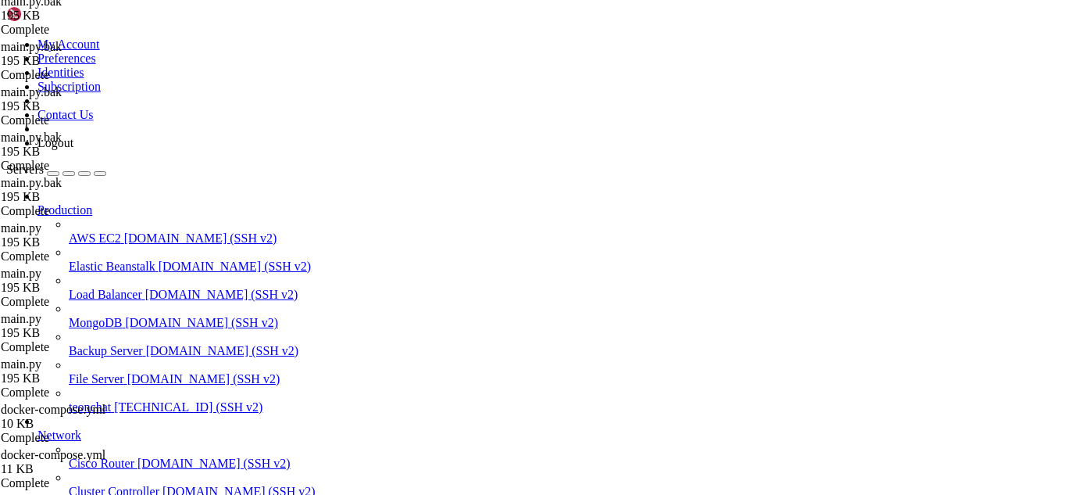
scroll to position [1118, 0]
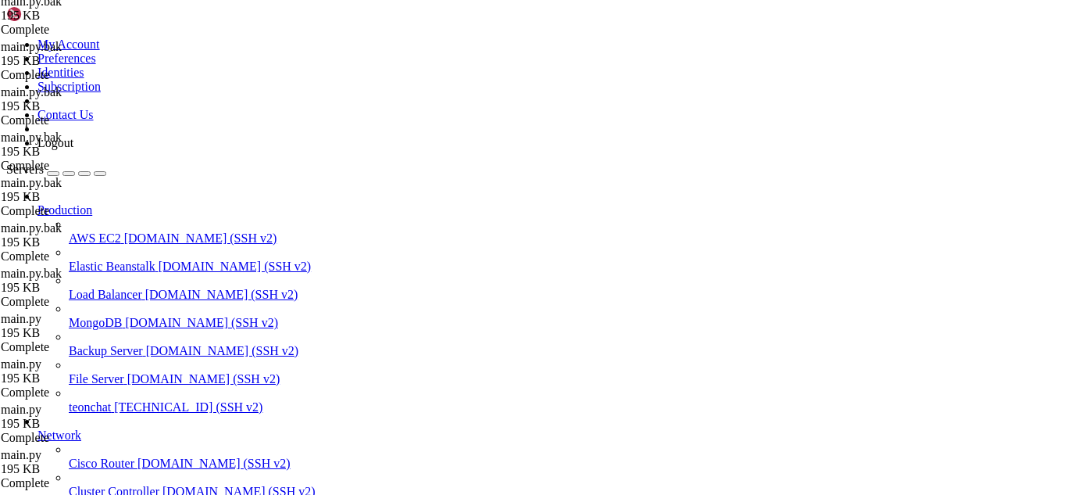
scroll to position [12814, 0]
drag, startPoint x: 242, startPoint y: 88, endPoint x: 388, endPoint y: 221, distance: 197.4
type textarea "get_status_config=get_status_config )"
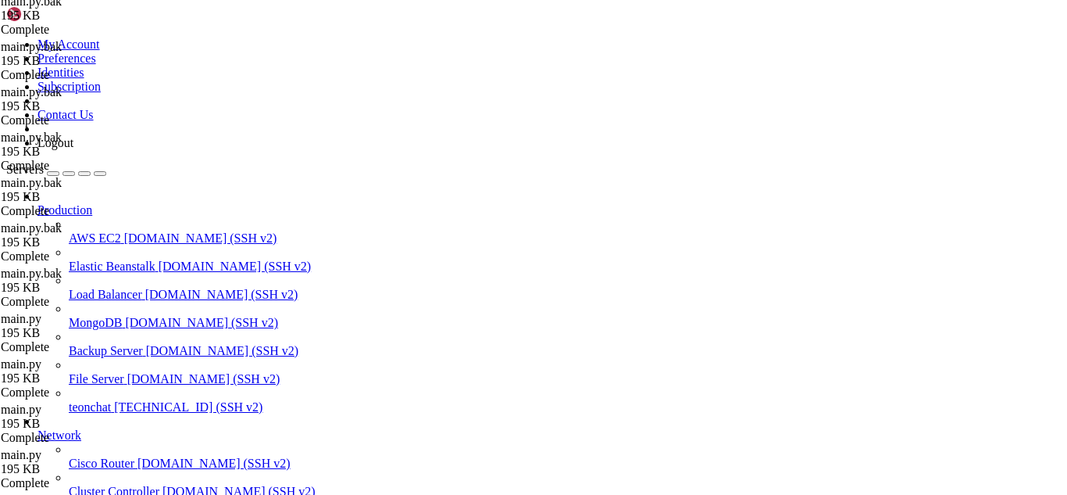
scroll to position [458171, 0]
drag, startPoint x: 361, startPoint y: 1771, endPoint x: 363, endPoint y: 1784, distance: 12.7
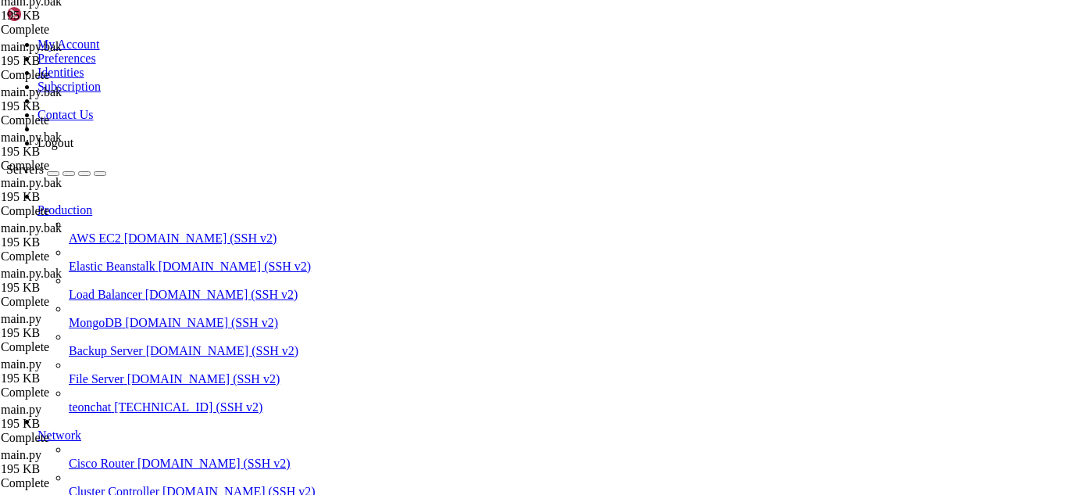
drag, startPoint x: 147, startPoint y: 1533, endPoint x: 507, endPoint y: 1531, distance: 360.2
drag, startPoint x: 346, startPoint y: 1779, endPoint x: 720, endPoint y: 1768, distance: 374.4
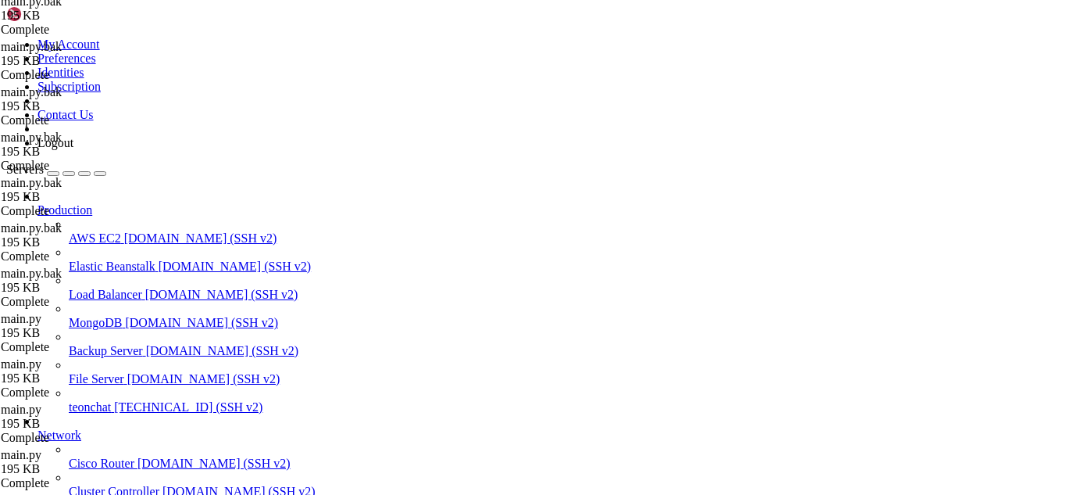
scroll to position [458248, 0]
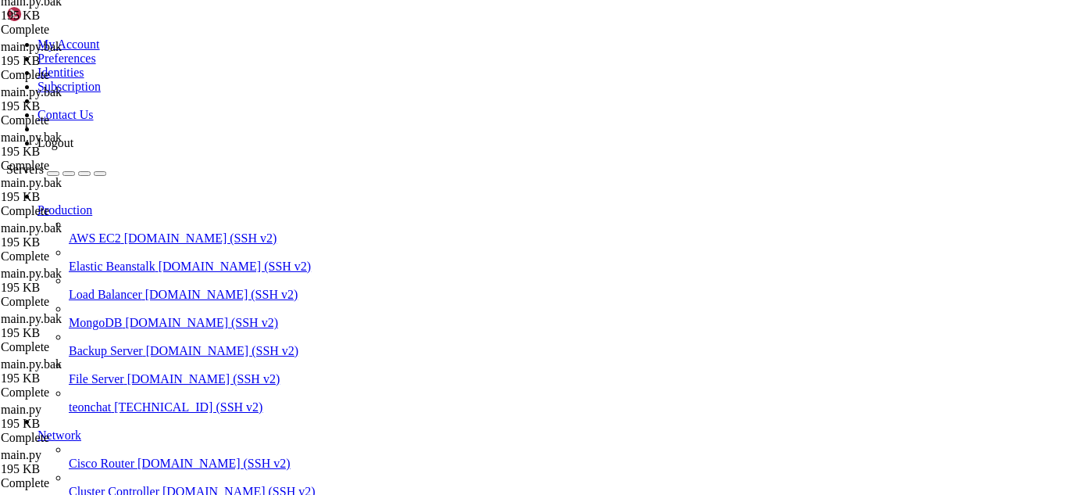
scroll to position [16852, 0]
type textarea "def api_customer_loyalty(phone):"
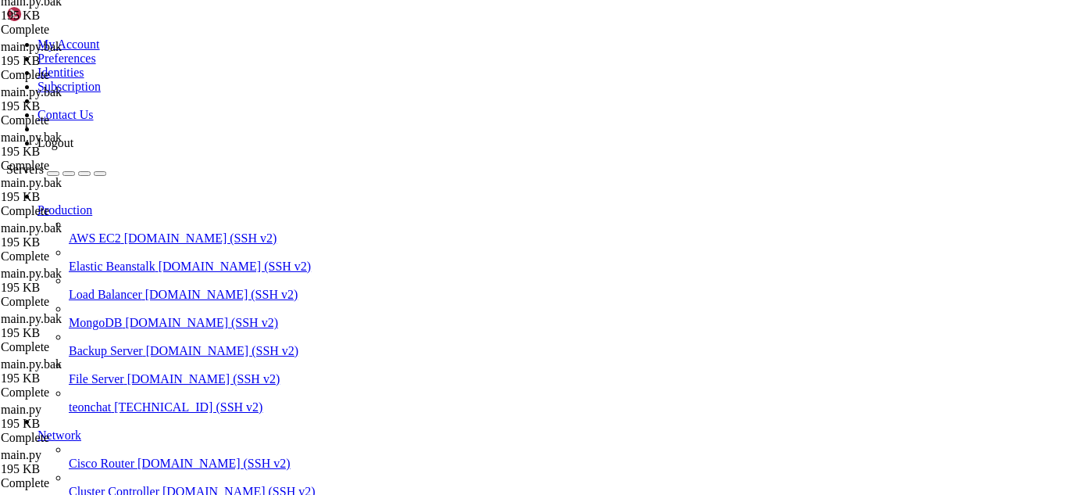
drag, startPoint x: 345, startPoint y: 1767, endPoint x: 695, endPoint y: 1757, distance: 349.4
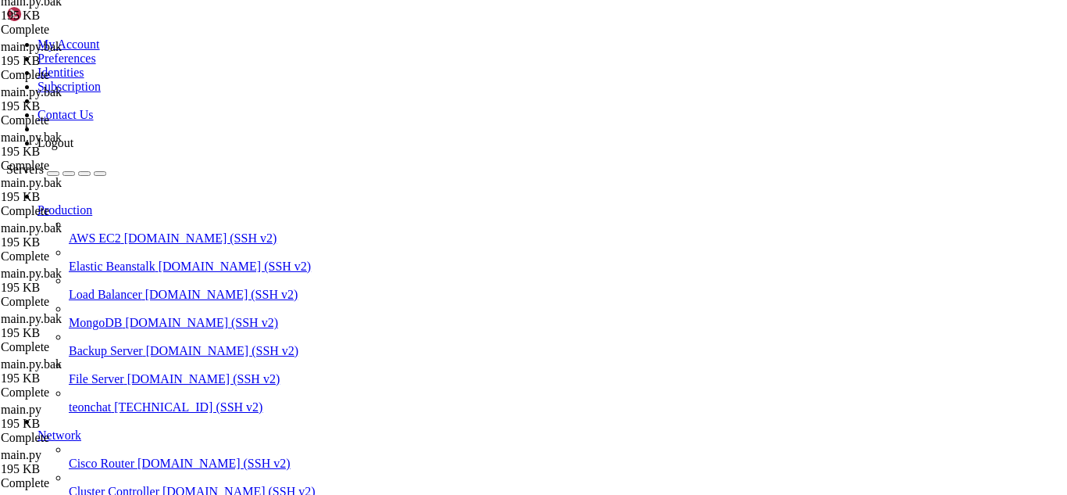
scroll to position [4192, 0]
type textarea "delivery_address = f", {street_single}, {number_single}""
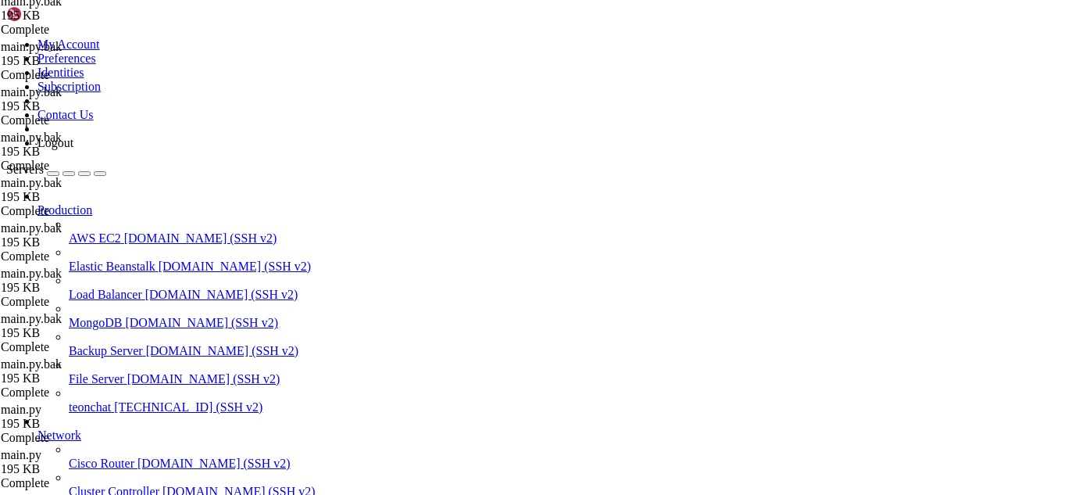
drag, startPoint x: 357, startPoint y: 1770, endPoint x: 721, endPoint y: 1770, distance: 364.1
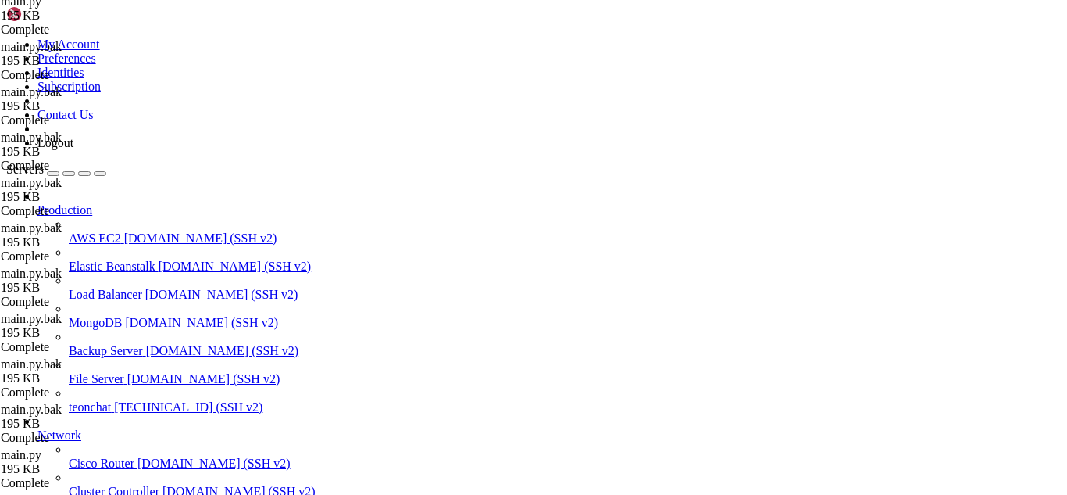
scroll to position [12732, 0]
type textarea "settings=settings,"
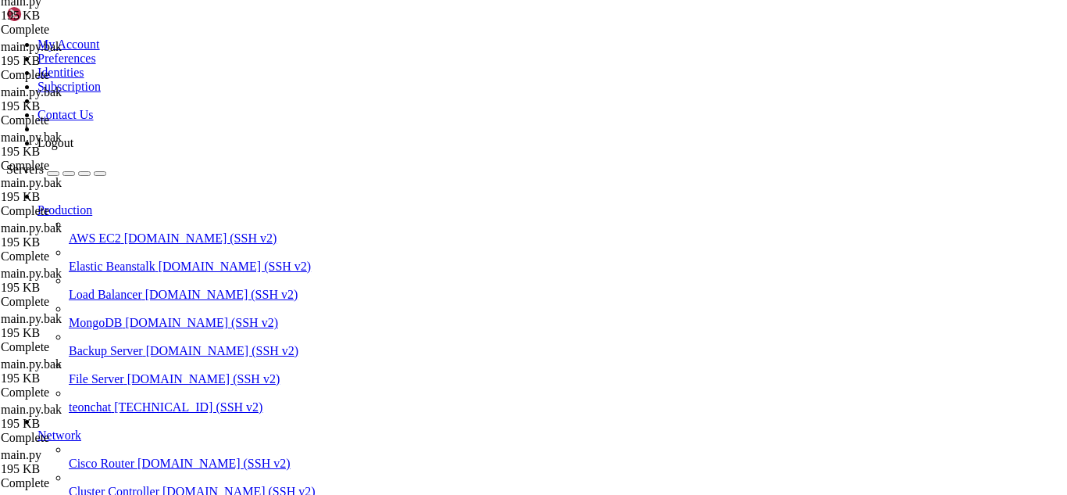
drag, startPoint x: 352, startPoint y: 1767, endPoint x: 673, endPoint y: 1734, distance: 322.9
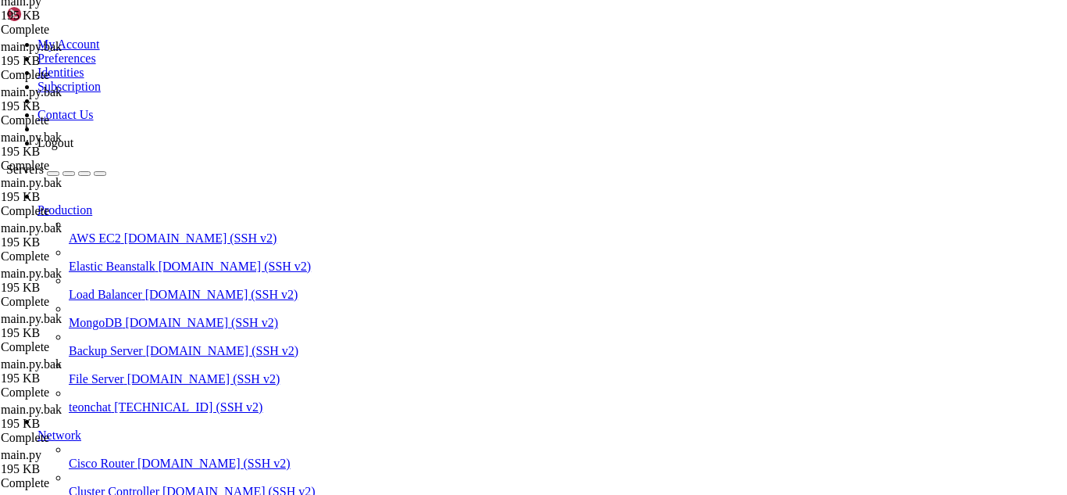
scroll to position [458423, 0]
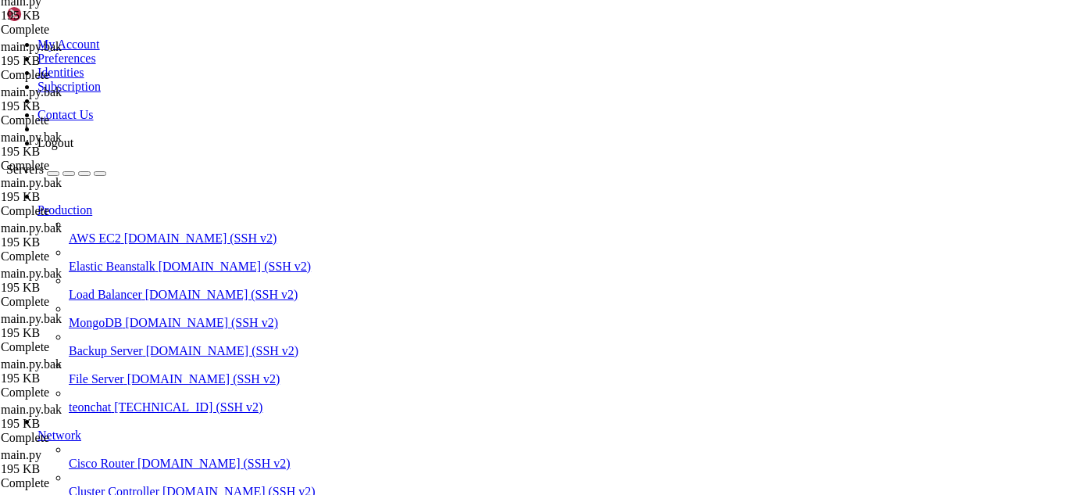
drag, startPoint x: 193, startPoint y: 1563, endPoint x: 177, endPoint y: 1590, distance: 31.2
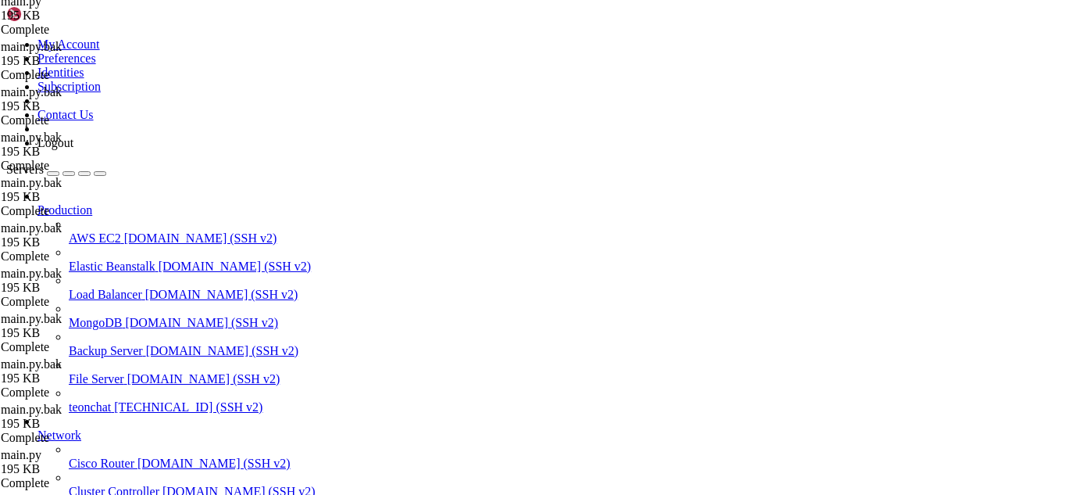
drag, startPoint x: 159, startPoint y: 1466, endPoint x: 152, endPoint y: 1456, distance: 13.0
drag, startPoint x: 154, startPoint y: 1459, endPoint x: 135, endPoint y: 1482, distance: 30.0
drag, startPoint x: 202, startPoint y: 1474, endPoint x: 177, endPoint y: 1470, distance: 25.3
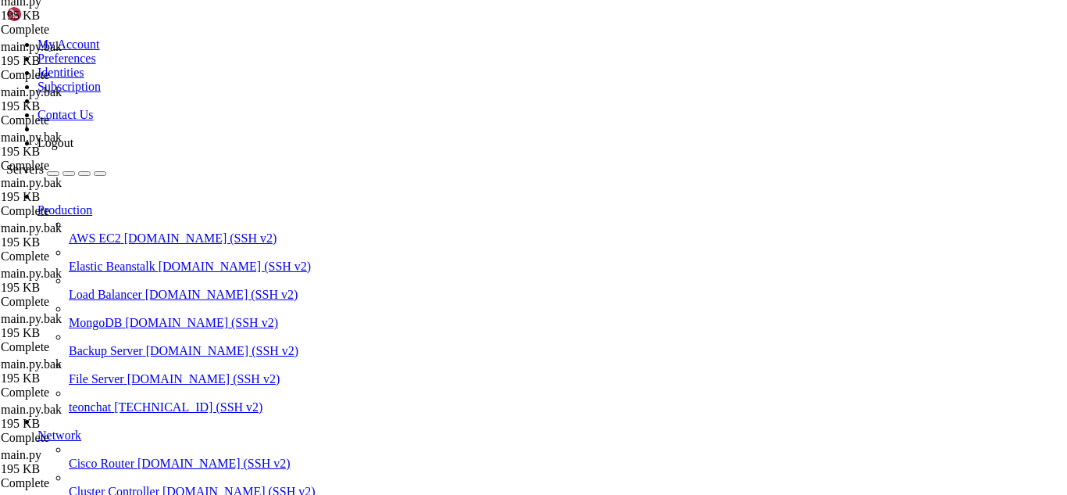
drag, startPoint x: 498, startPoint y: 55, endPoint x: 317, endPoint y: 58, distance: 181.3
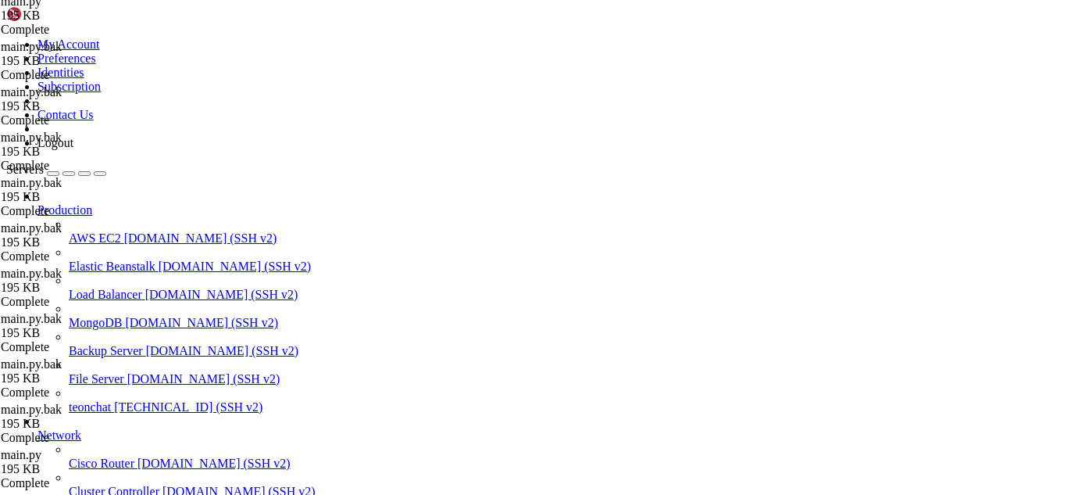
scroll to position [15, 3]
drag, startPoint x: 258, startPoint y: 1453, endPoint x: 145, endPoint y: 1452, distance: 113.3
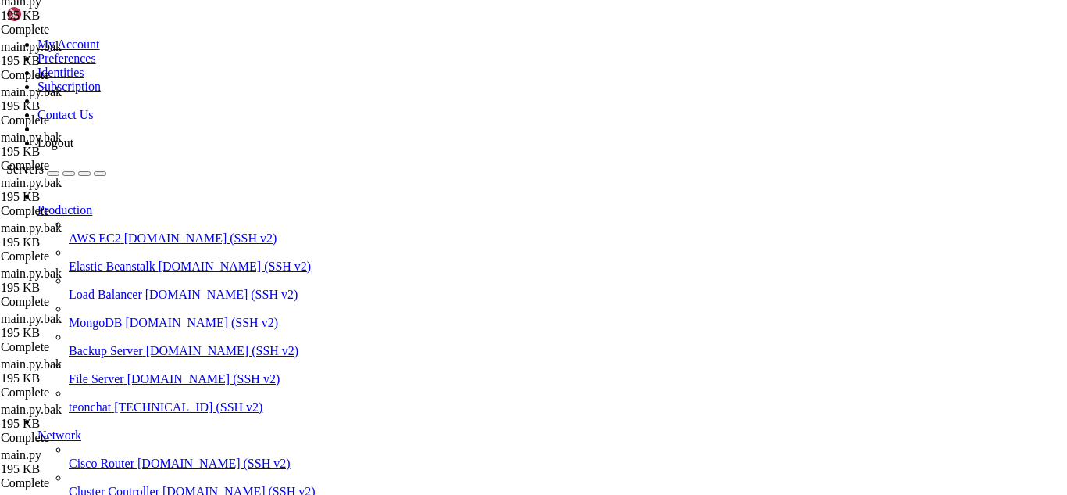
drag, startPoint x: 404, startPoint y: 1531, endPoint x: 345, endPoint y: 1599, distance: 89.7
drag, startPoint x: 257, startPoint y: 1456, endPoint x: 148, endPoint y: 1453, distance: 109.4
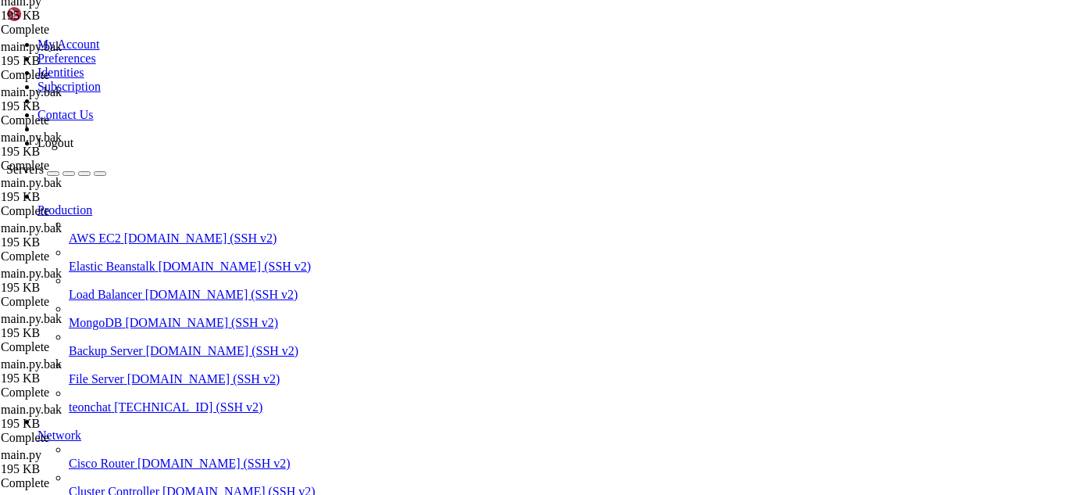
drag, startPoint x: 491, startPoint y: 1528, endPoint x: 328, endPoint y: 1531, distance: 163.3
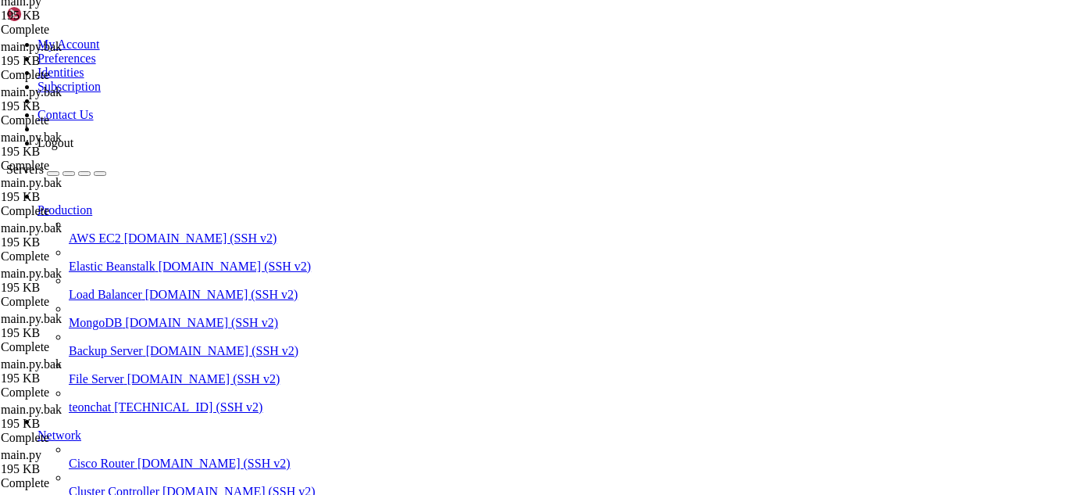
drag, startPoint x: 341, startPoint y: 1629, endPoint x: 347, endPoint y: 1639, distance: 11.9
drag, startPoint x: 435, startPoint y: 1611, endPoint x: 329, endPoint y: 1607, distance: 106.3
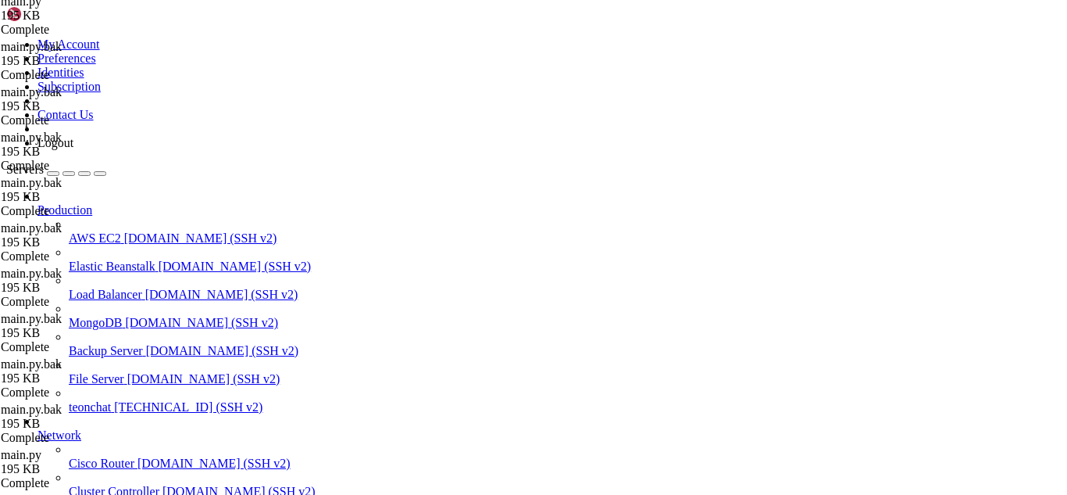
drag, startPoint x: 355, startPoint y: 1688, endPoint x: 363, endPoint y: 1695, distance: 9.9
drag, startPoint x: 495, startPoint y: 1627, endPoint x: 327, endPoint y: 1628, distance: 168.0
drag, startPoint x: 352, startPoint y: 1722, endPoint x: 370, endPoint y: 1735, distance: 21.7
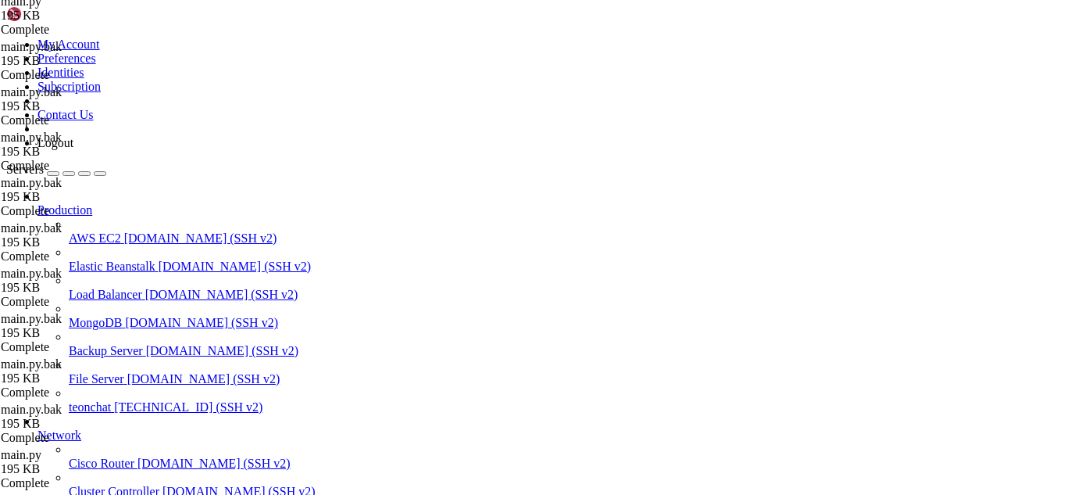
drag, startPoint x: 12, startPoint y: 1563, endPoint x: 312, endPoint y: 1742, distance: 349.3
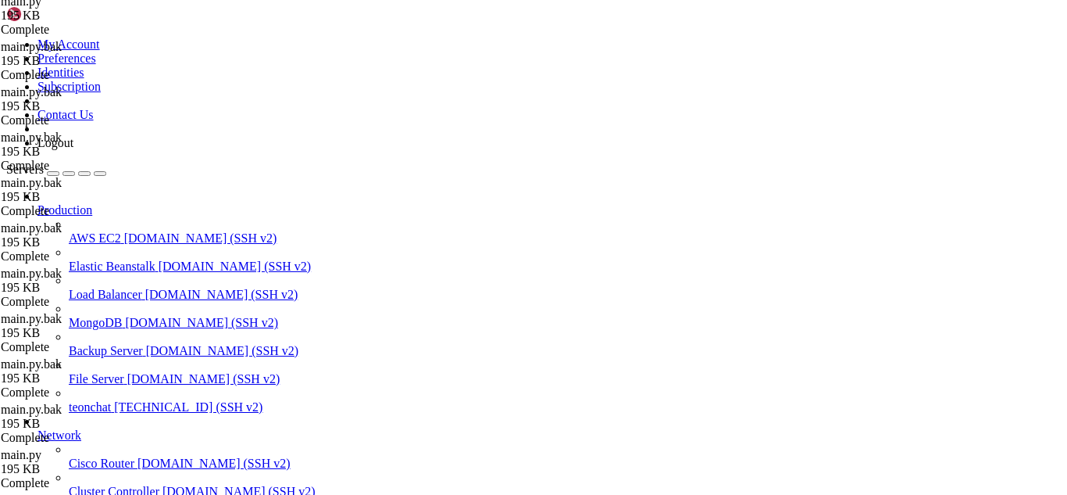
drag, startPoint x: 120, startPoint y: 1760, endPoint x: 13, endPoint y: 1452, distance: 325.9
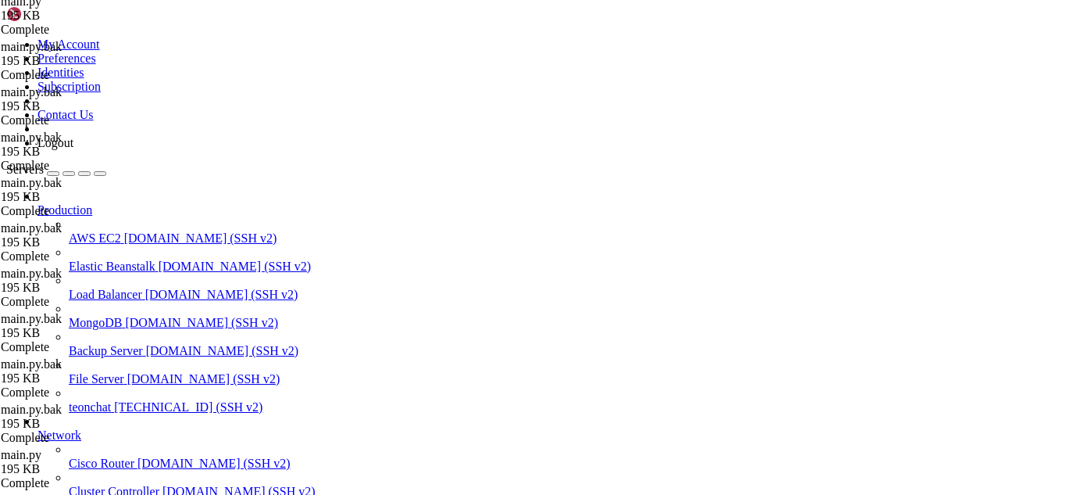
type textarea "app.wsgi_app = RootToLandingMiddleware(app.wsgi_app)"
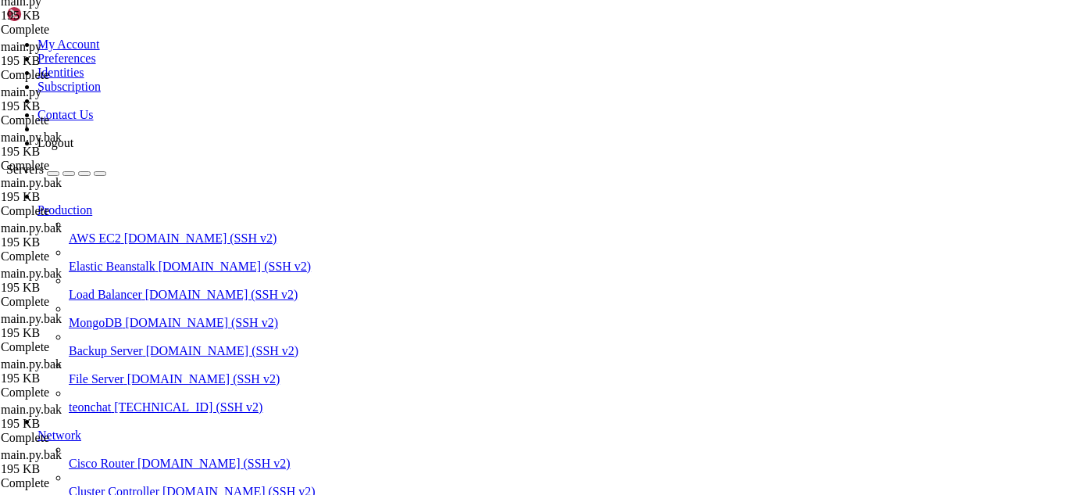
copy div "version: '3.8' services: # ------------------------- # FLASK APPS # -----------…"
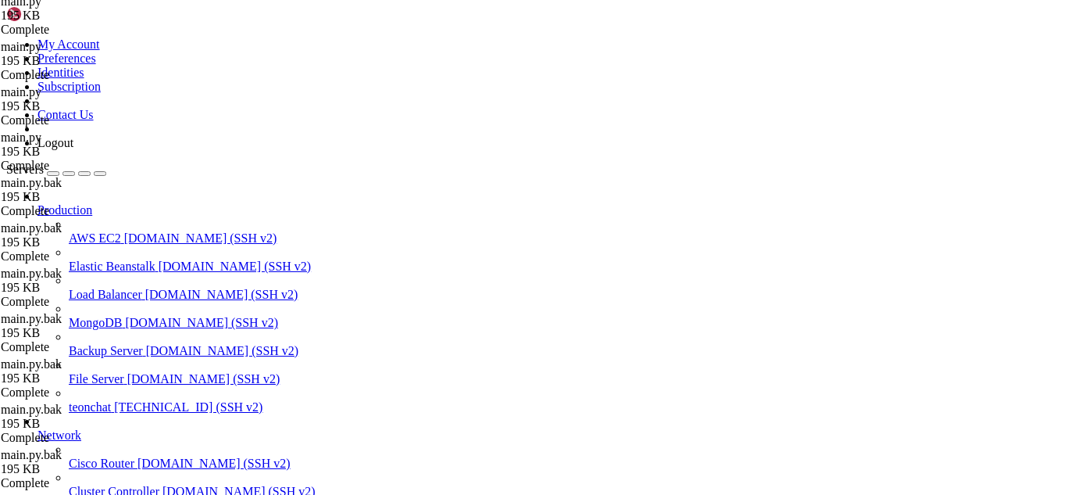
type textarea "# Sem middleware: "/" continua sendo o menu da loja"
